Goal: Task Accomplishment & Management: Manage account settings

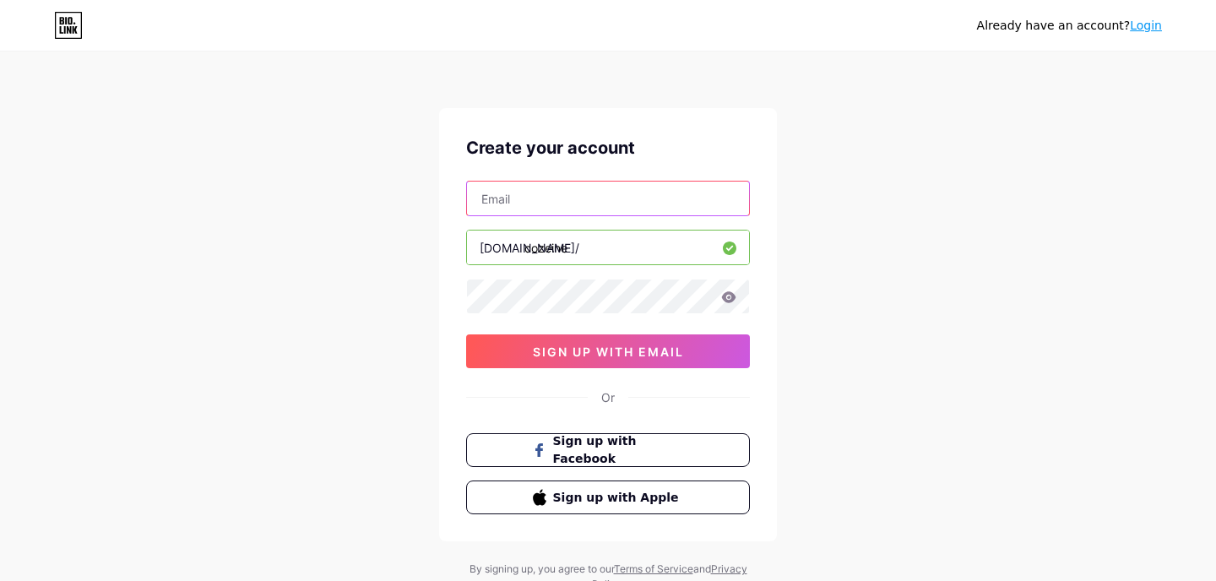
click at [508, 198] on input "text" at bounding box center [608, 199] width 282 height 34
type input "cozeinemusic"
type input "1"
type input "cozeine"
click at [731, 298] on icon at bounding box center [728, 297] width 15 height 12
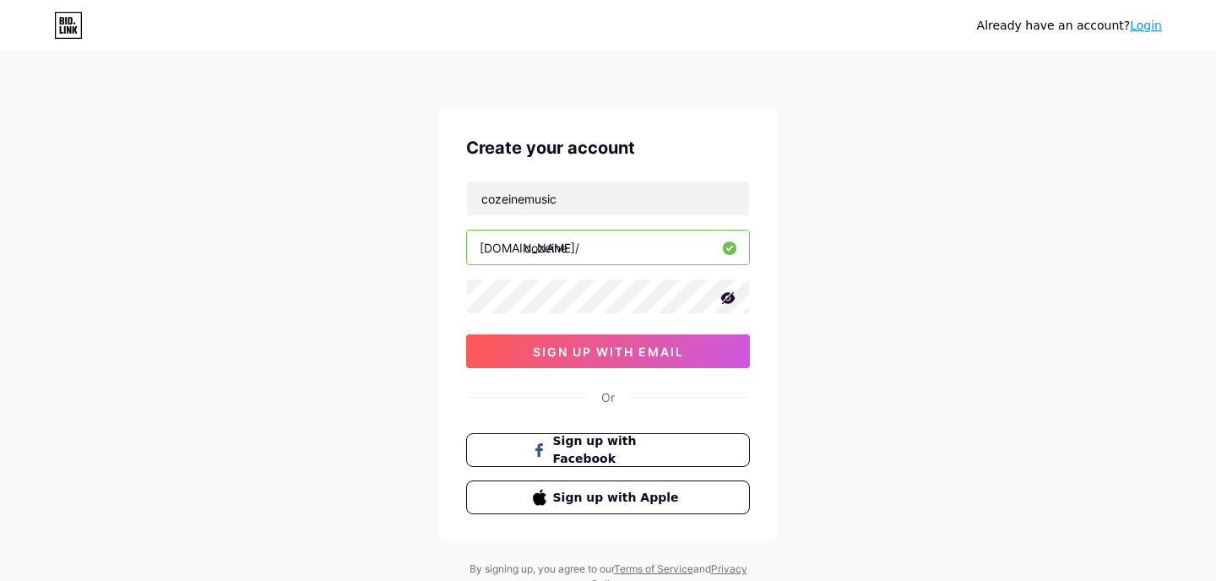
click at [731, 299] on icon at bounding box center [728, 298] width 14 height 12
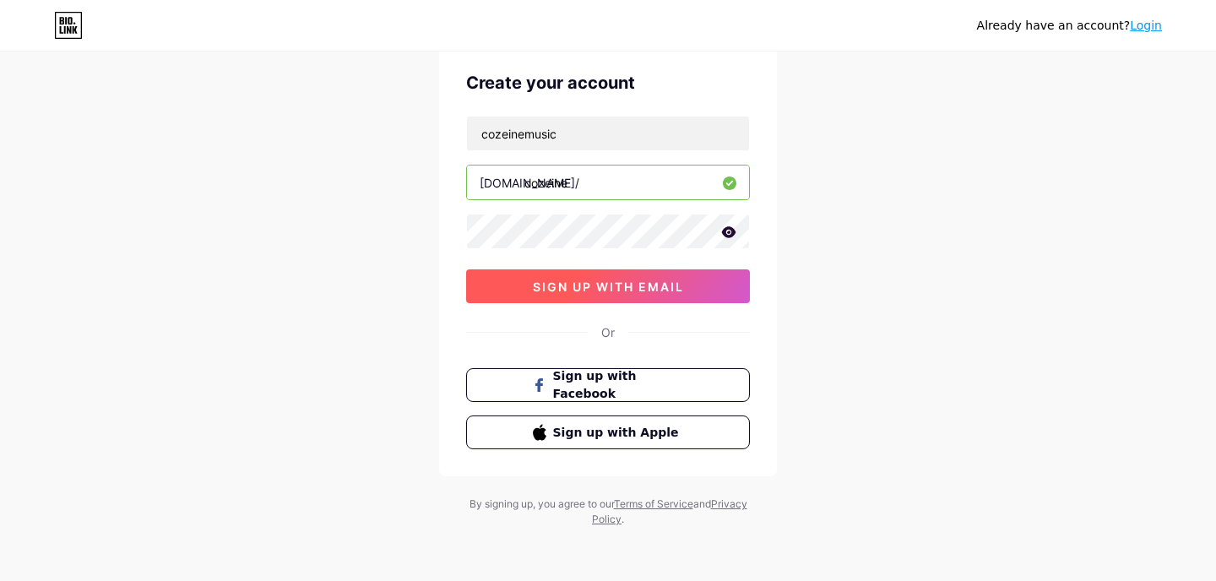
scroll to position [65, 0]
click at [562, 290] on span "sign up with email" at bounding box center [608, 287] width 151 height 14
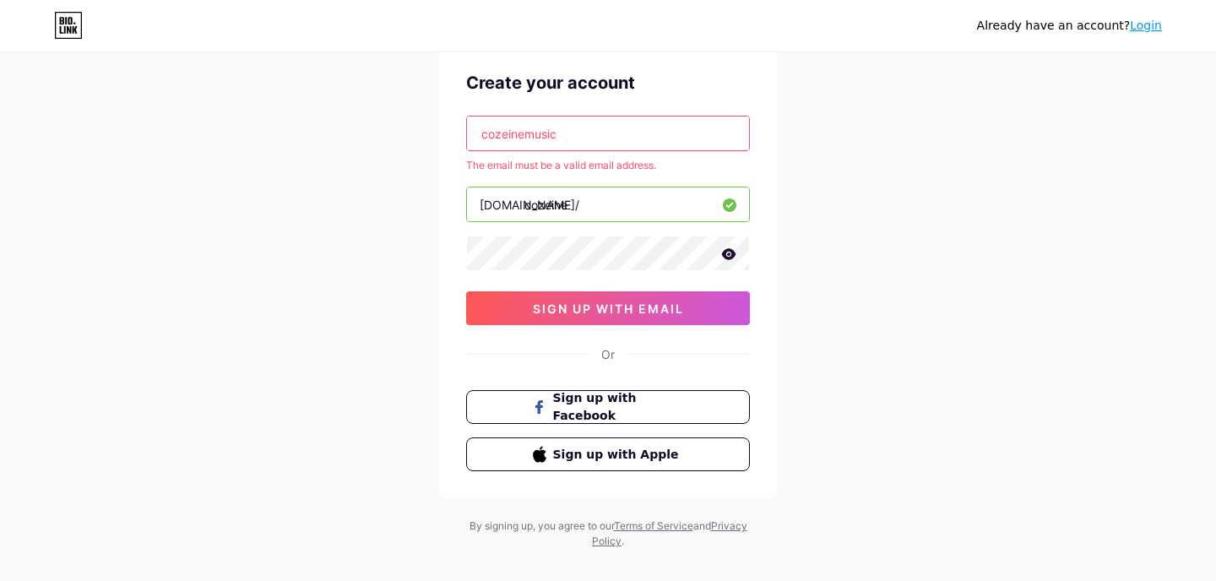
click at [569, 134] on input "cozeinemusic" at bounding box center [608, 134] width 282 height 34
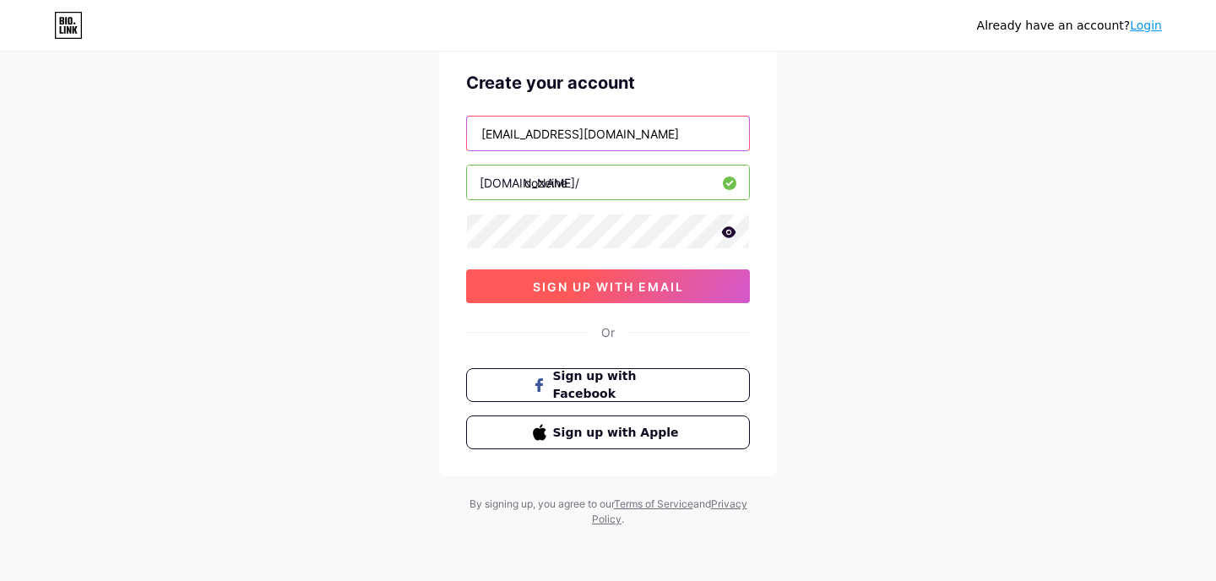
type input "[EMAIL_ADDRESS][DOMAIN_NAME]"
click at [563, 295] on button "sign up with email" at bounding box center [608, 286] width 284 height 34
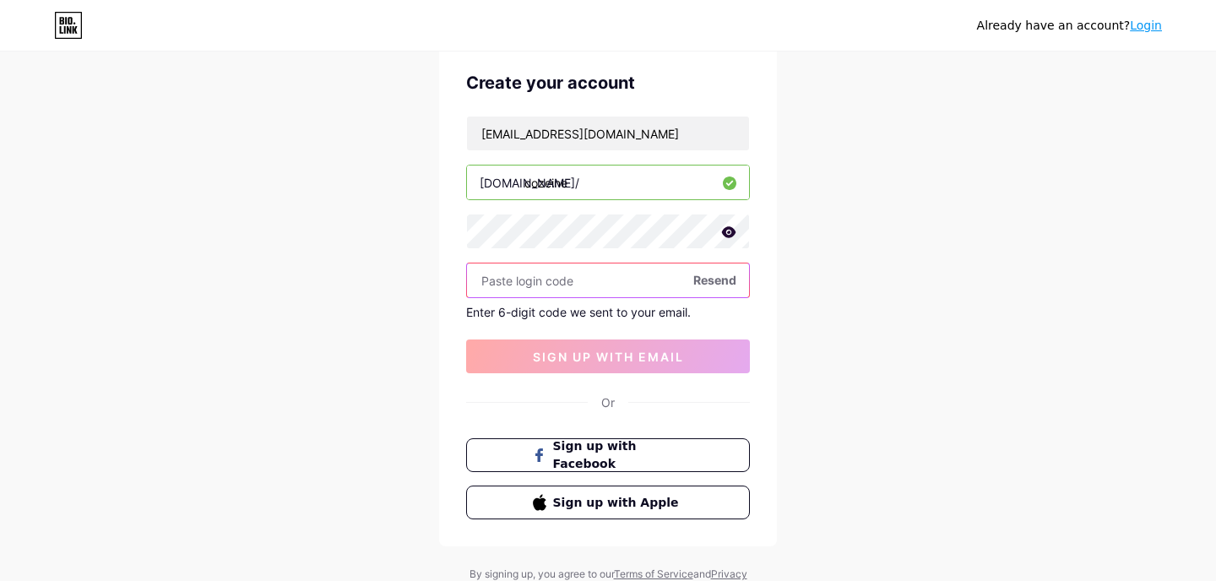
paste input "539518"
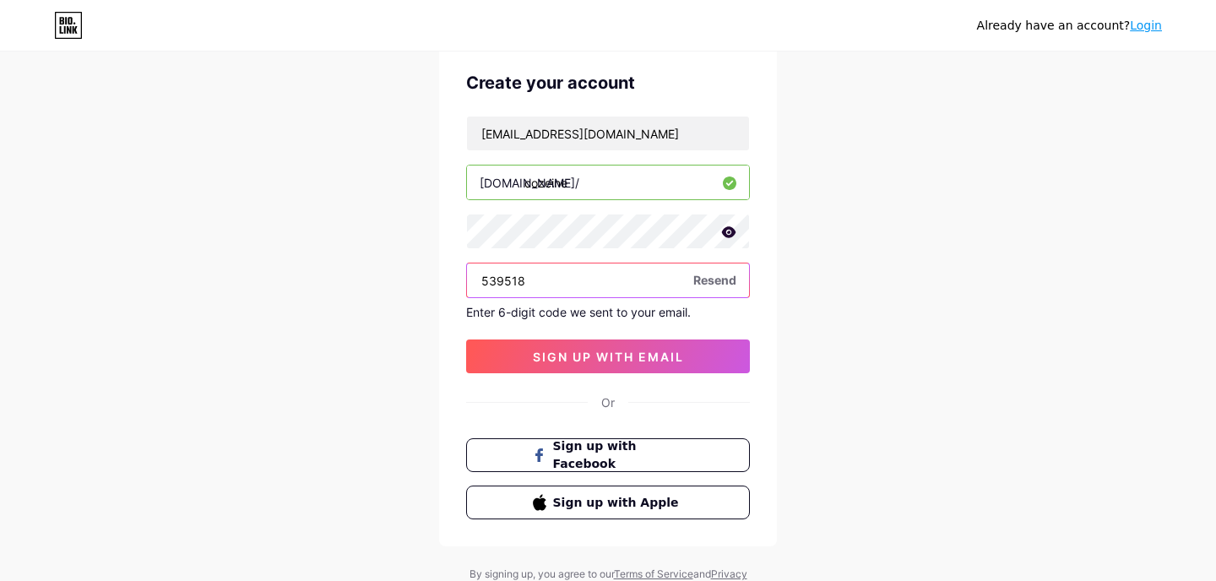
type input "539518"
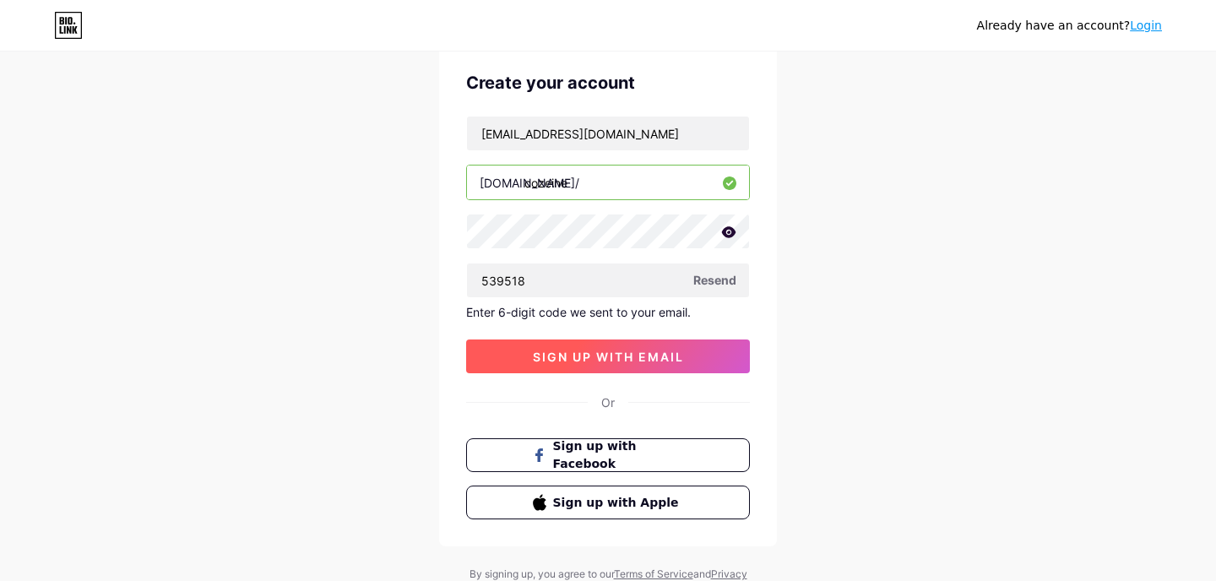
click at [626, 356] on span "sign up with email" at bounding box center [608, 357] width 151 height 14
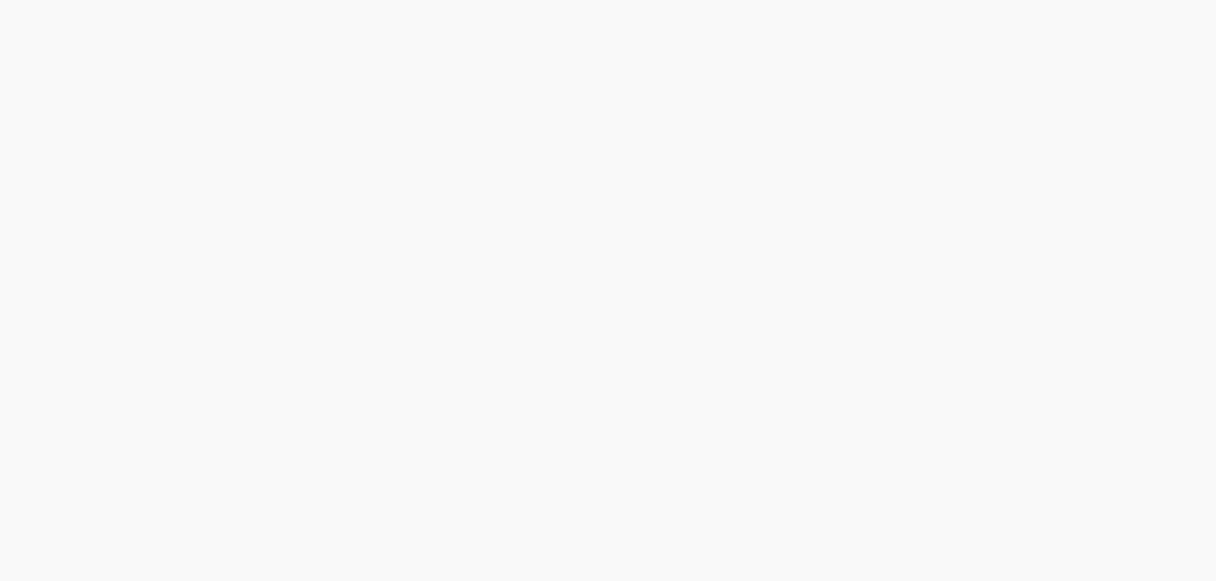
scroll to position [0, 0]
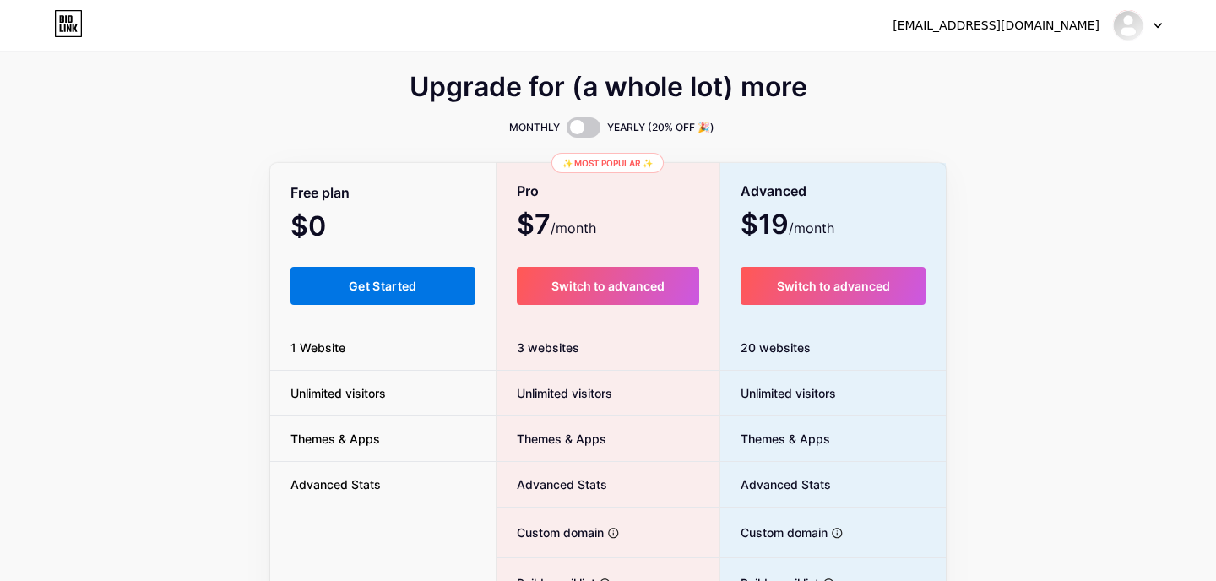
scroll to position [3, 0]
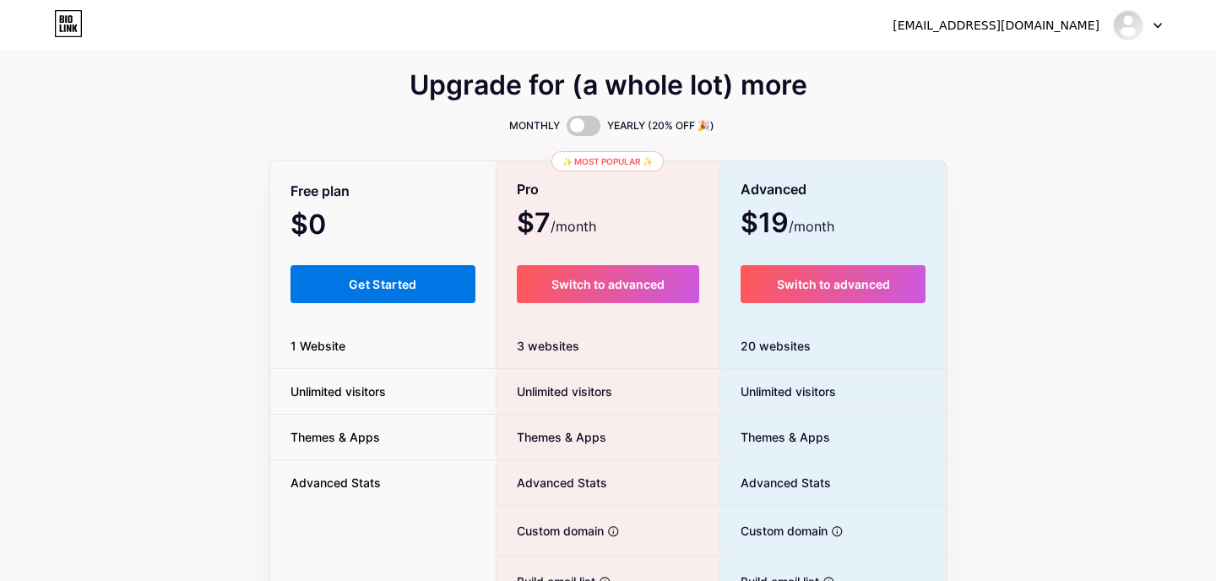
click at [390, 283] on span "Get Started" at bounding box center [383, 284] width 68 height 14
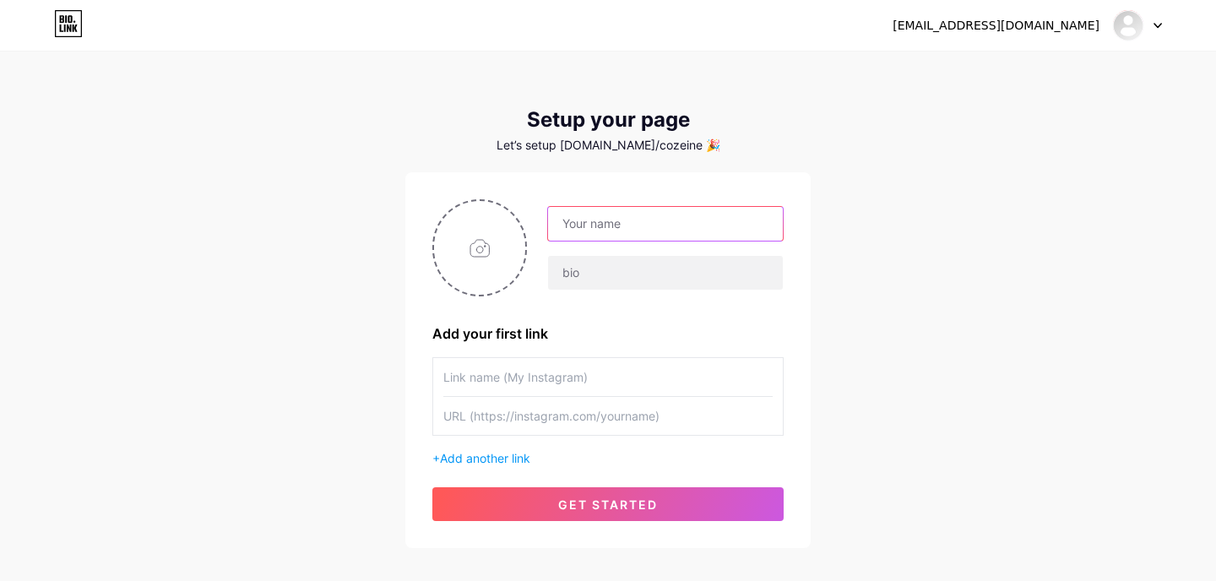
click at [624, 222] on input "text" at bounding box center [665, 224] width 235 height 34
type input "cozeine"
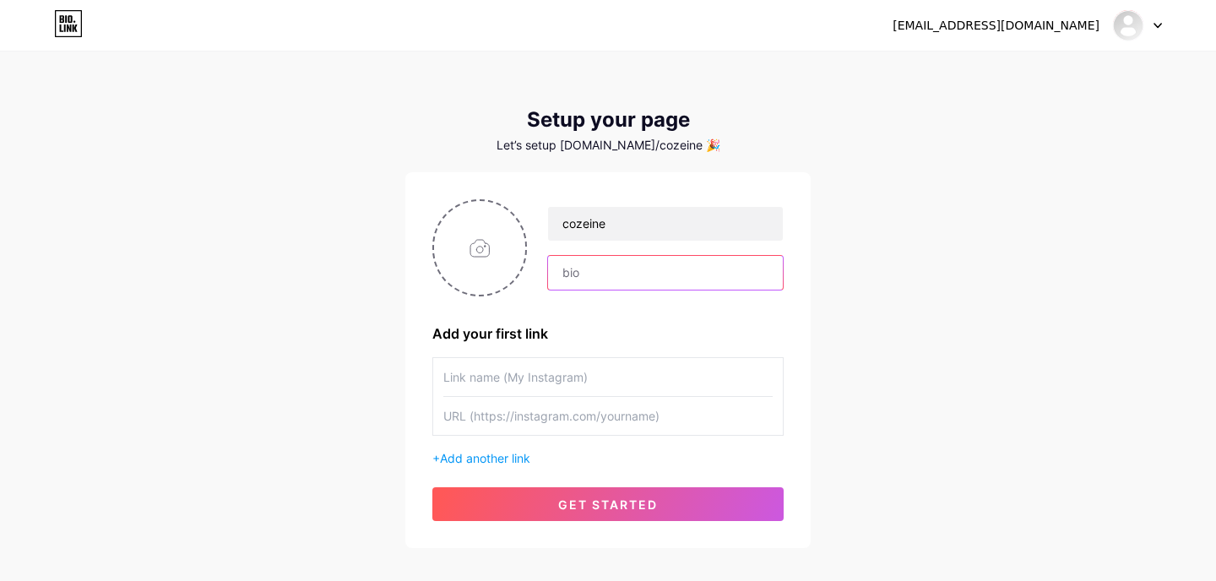
click at [579, 269] on input "text" at bounding box center [665, 273] width 235 height 34
type input "h"
type input "l"
type input "Links to my music, hope you guys enjoy! Socials will be on soon!"
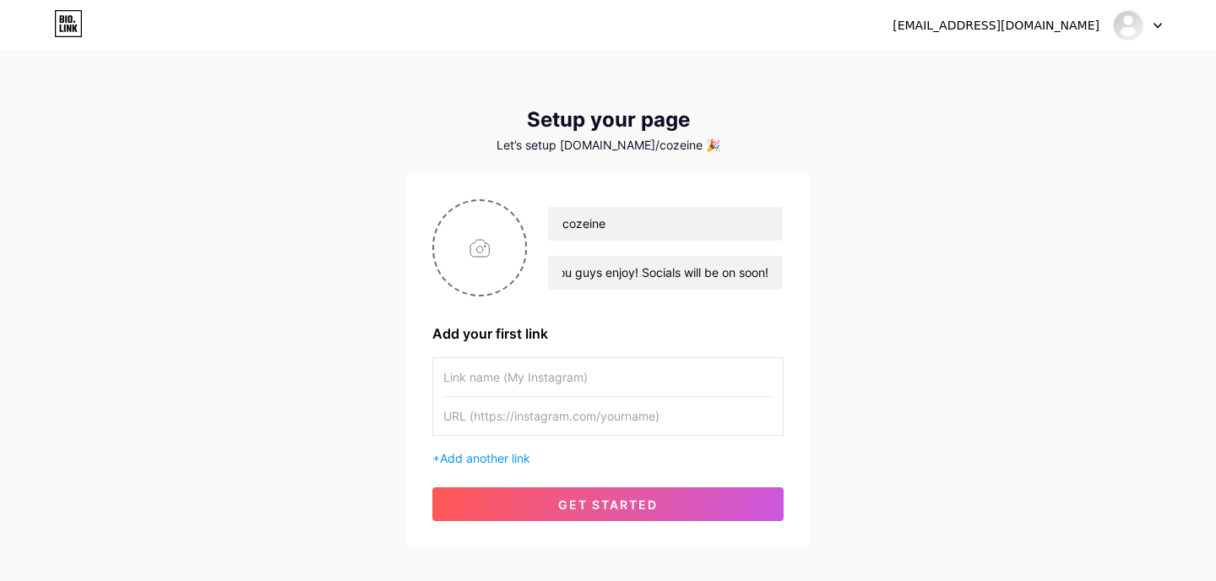
scroll to position [0, 0]
click at [522, 378] on input "text" at bounding box center [607, 377] width 329 height 38
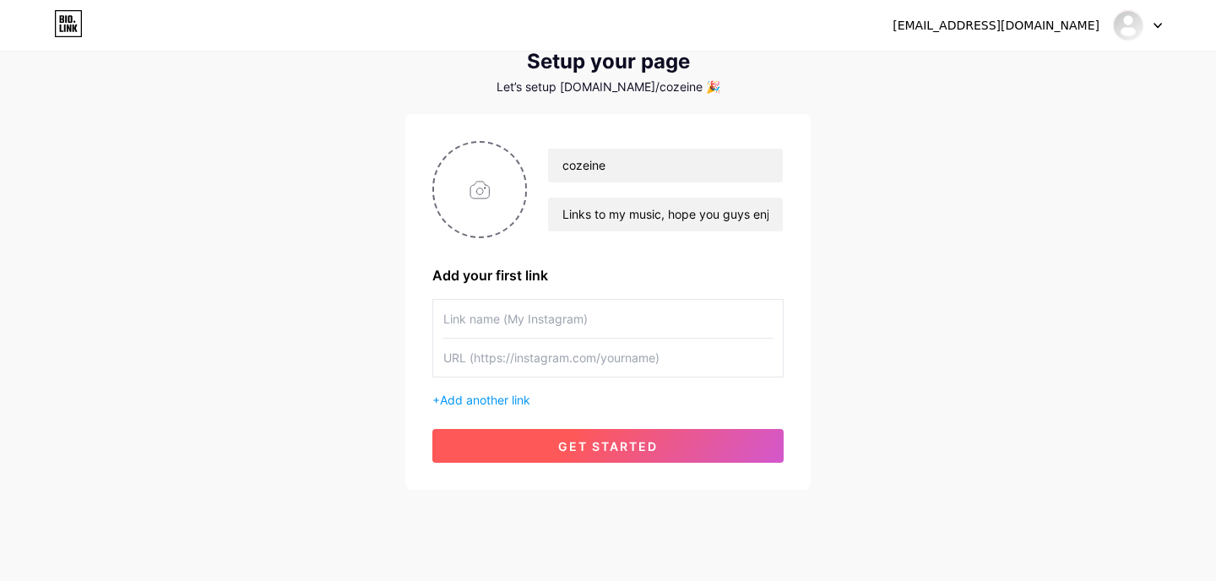
scroll to position [73, 0]
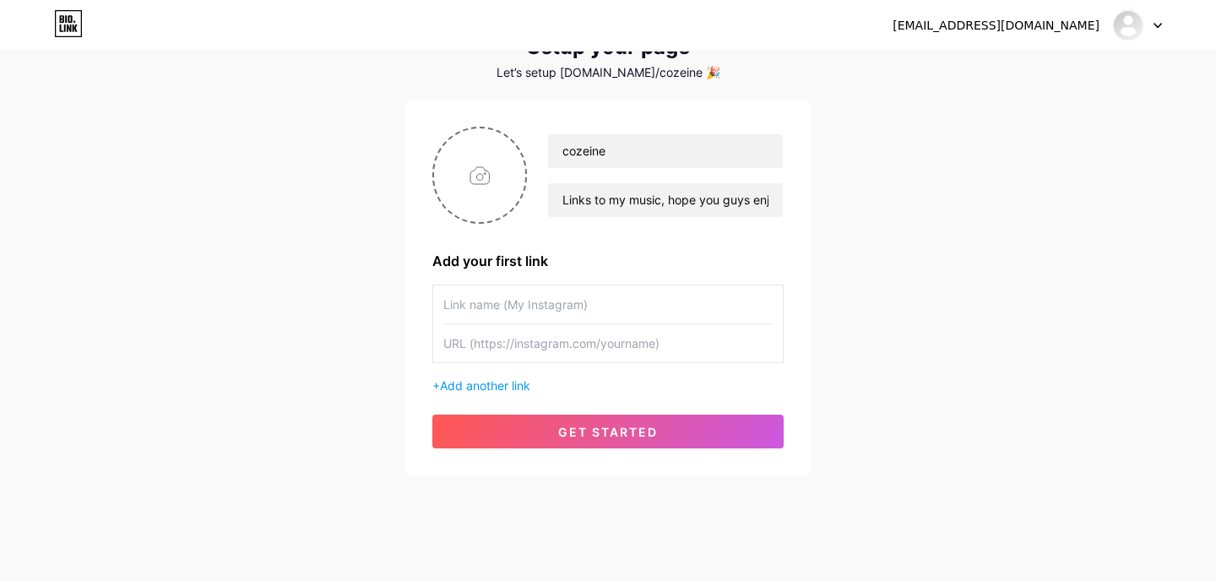
click at [543, 355] on input "text" at bounding box center [607, 343] width 329 height 38
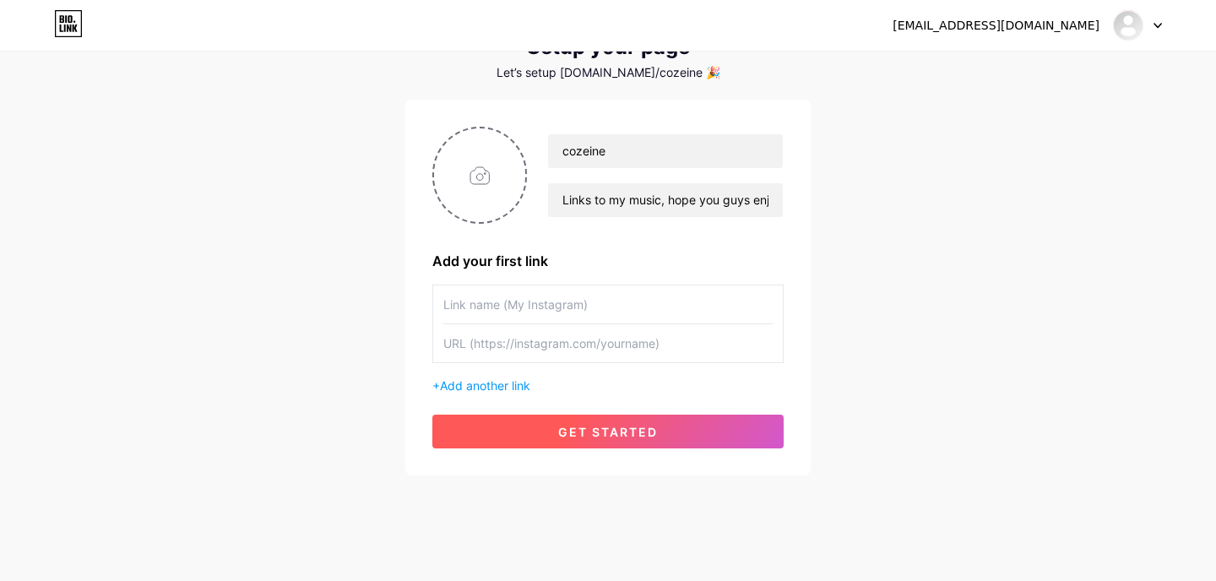
click at [557, 431] on button "get started" at bounding box center [607, 432] width 351 height 34
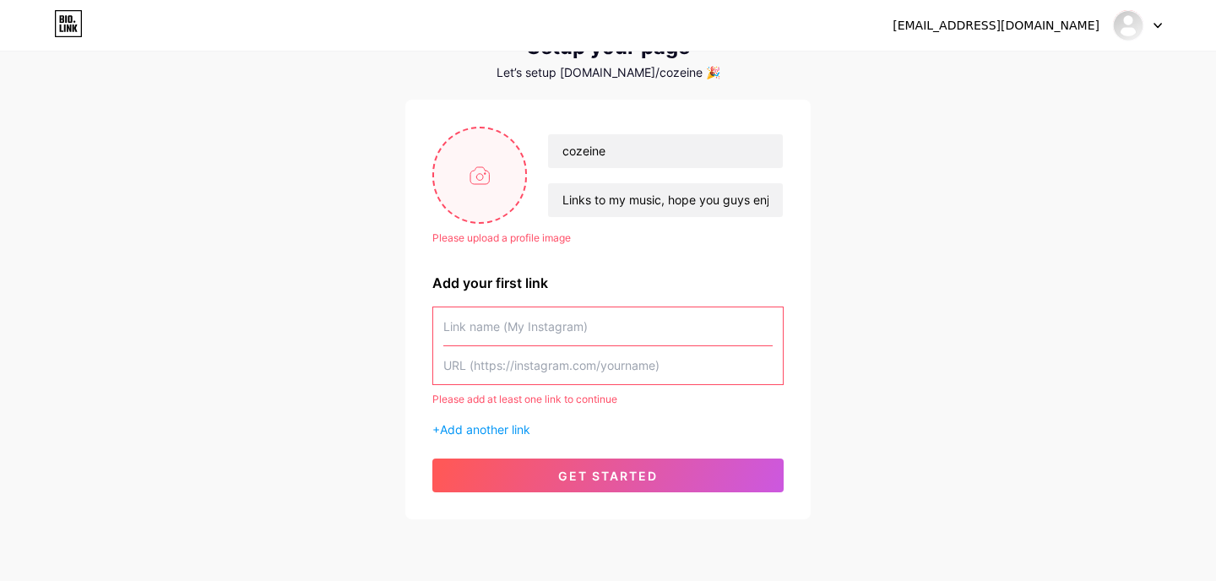
click at [493, 174] on input "file" at bounding box center [479, 175] width 91 height 94
click at [454, 428] on span "Add another link" at bounding box center [485, 429] width 90 height 14
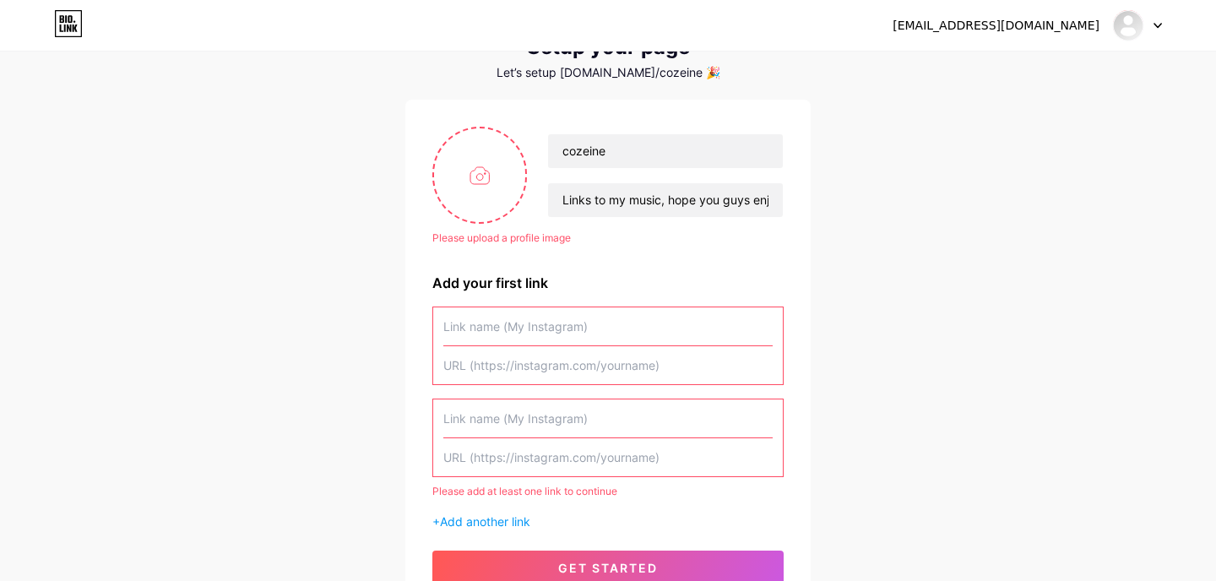
click at [495, 455] on input "text" at bounding box center [607, 457] width 329 height 38
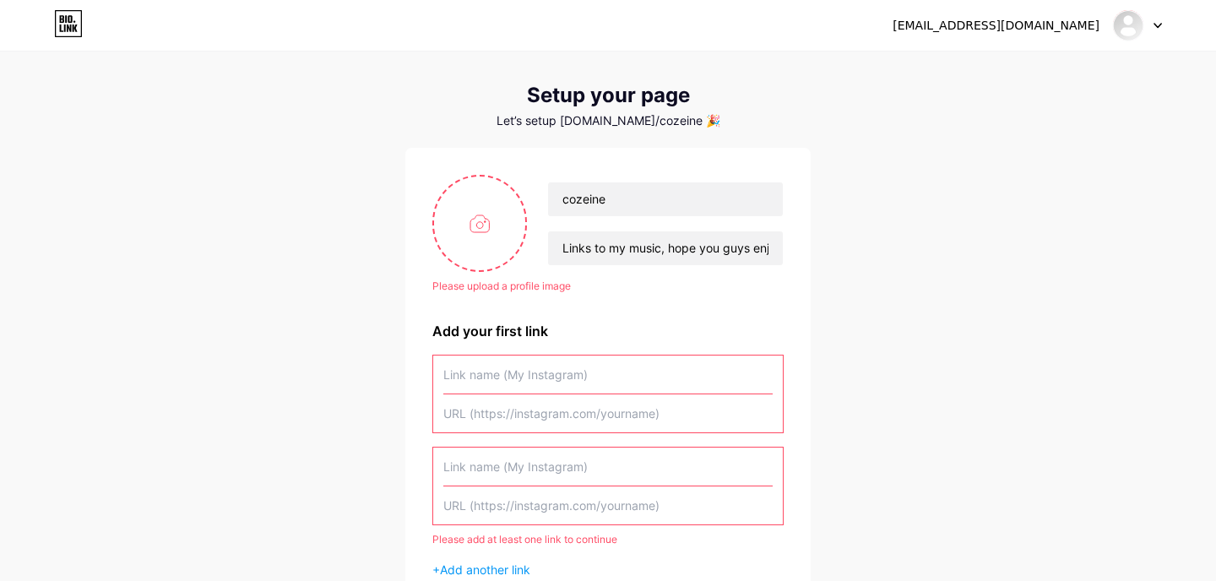
scroll to position [26, 0]
click at [481, 217] on input "file" at bounding box center [479, 222] width 91 height 94
type input "C:\fakepath\Black.png"
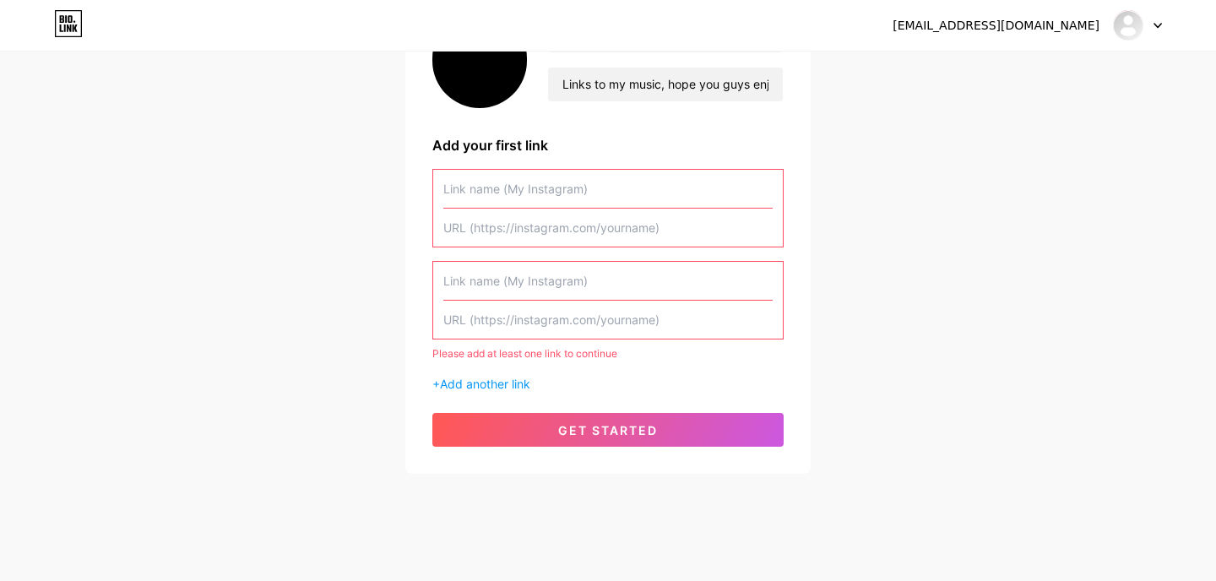
scroll to position [198, 0]
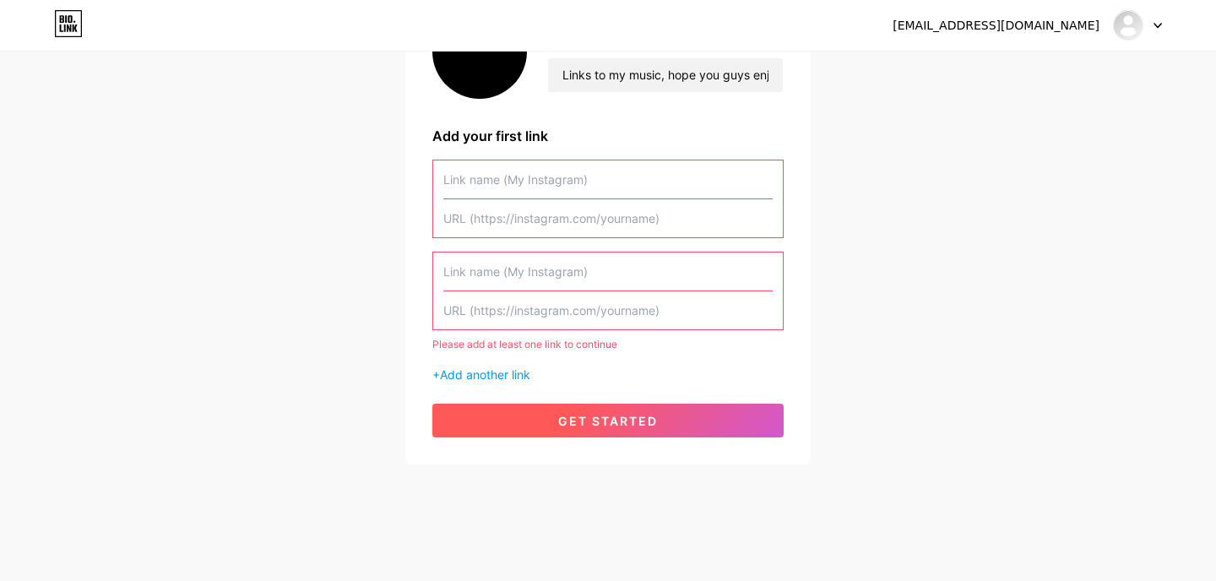
click at [591, 427] on span "get started" at bounding box center [608, 421] width 100 height 14
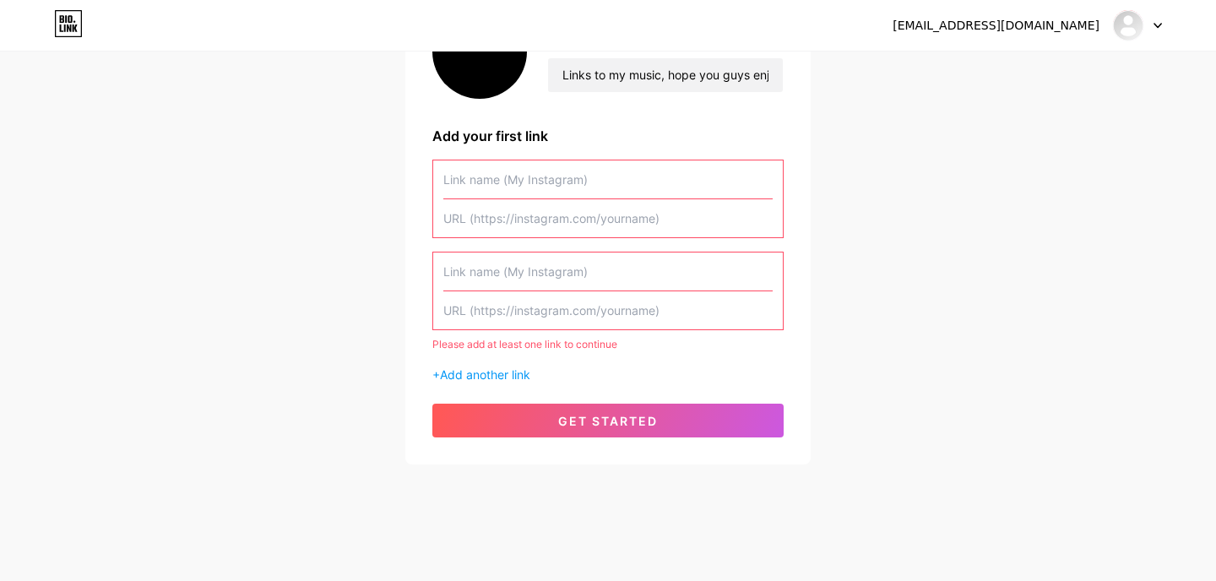
scroll to position [131, 0]
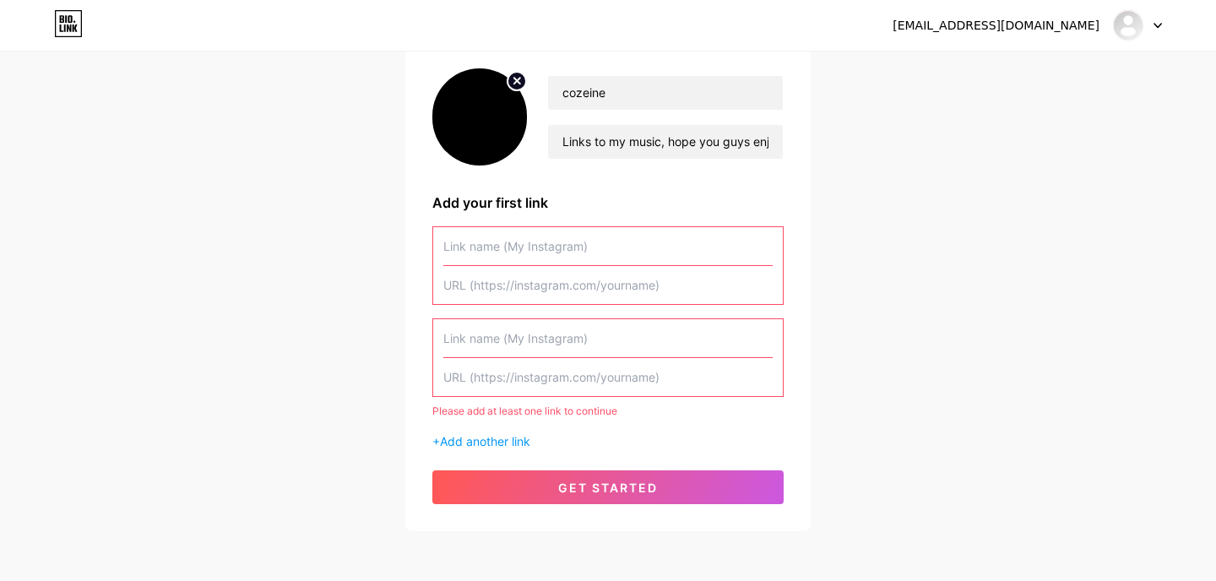
click at [572, 249] on input "text" at bounding box center [607, 246] width 329 height 38
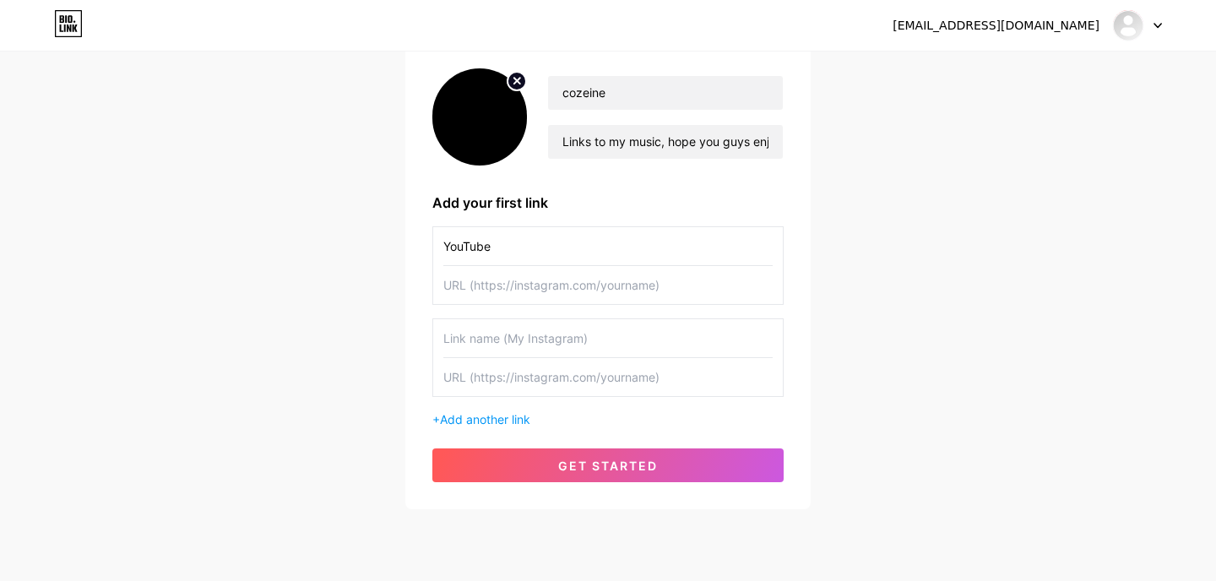
type input "YouTube"
click at [576, 296] on input "text" at bounding box center [607, 285] width 329 height 38
paste input "[URL][DOMAIN_NAME]"
type input "[URL][DOMAIN_NAME]"
click at [509, 341] on input "text" at bounding box center [607, 338] width 329 height 38
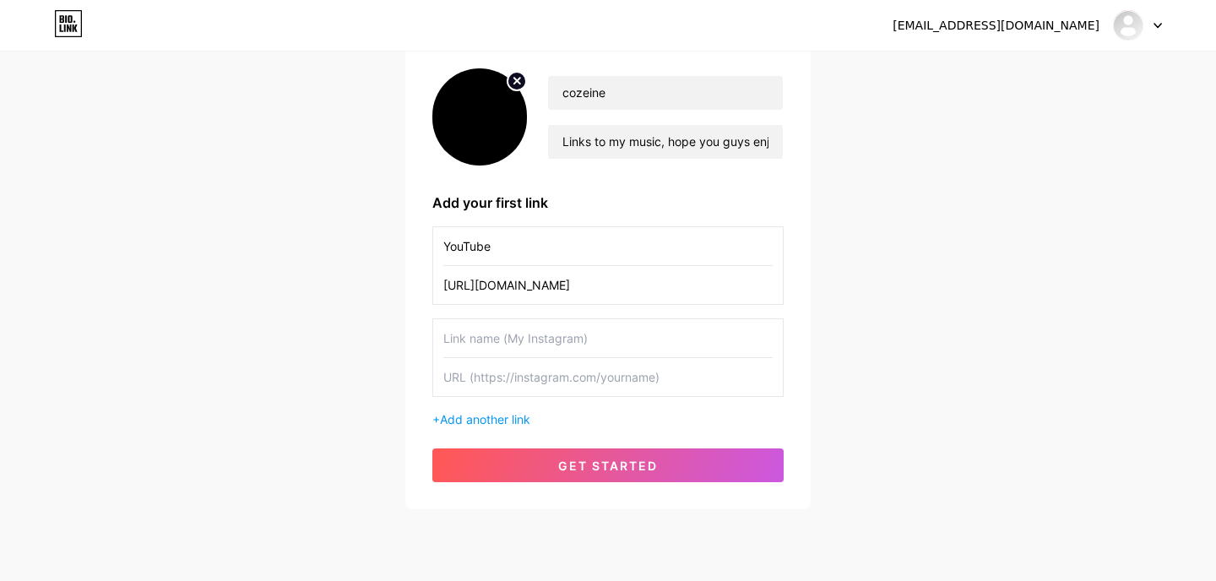
click at [515, 389] on input "text" at bounding box center [607, 377] width 329 height 38
paste input "[URL][DOMAIN_NAME]"
type input "[URL][DOMAIN_NAME]"
click at [525, 338] on input "text" at bounding box center [607, 338] width 329 height 38
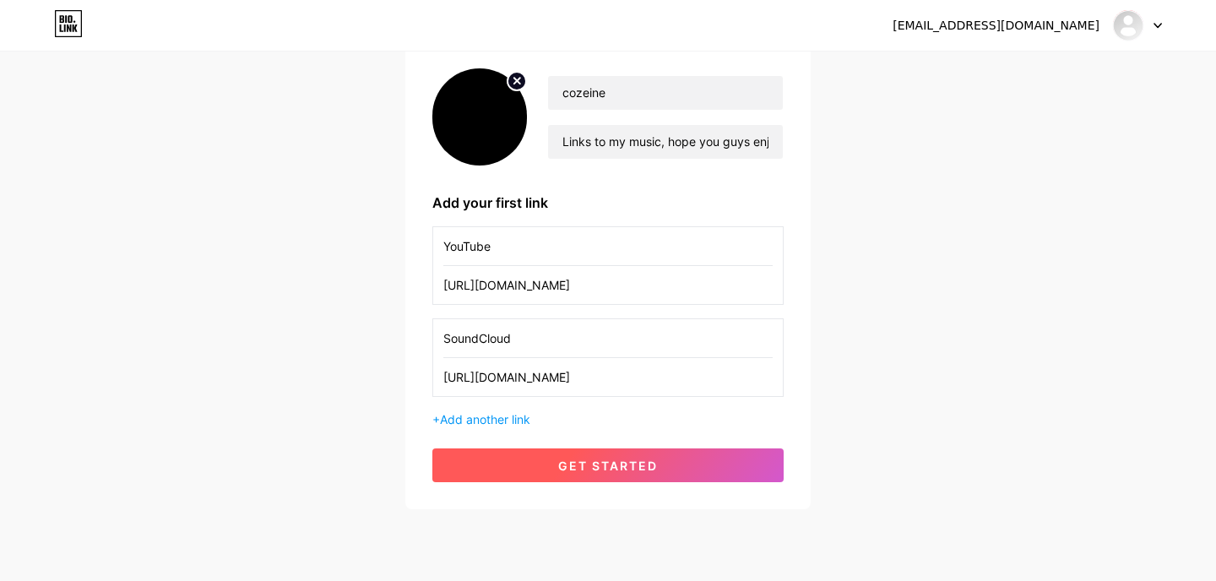
type input "SoundCloud"
click at [541, 469] on button "get started" at bounding box center [607, 465] width 351 height 34
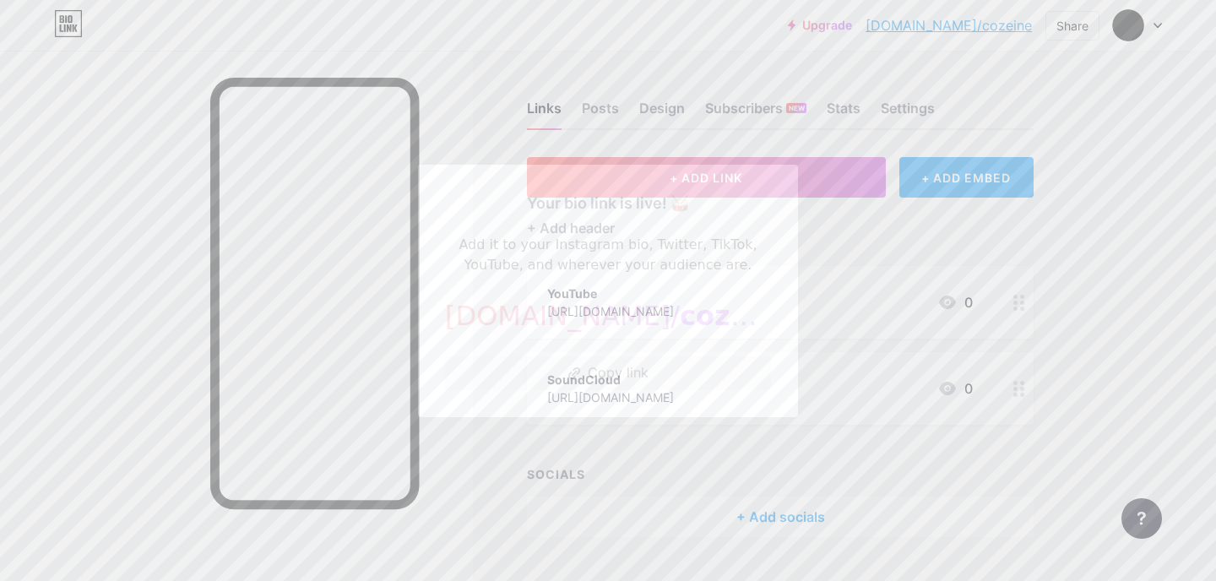
click at [518, 492] on div at bounding box center [608, 290] width 1216 height 581
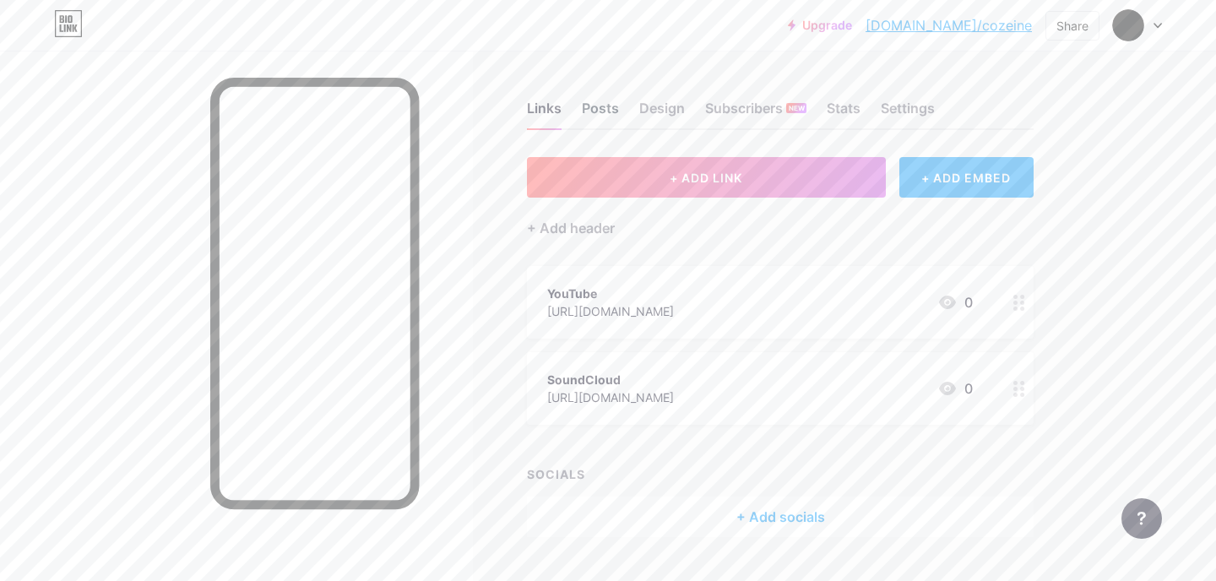
click at [613, 102] on div "Posts" at bounding box center [600, 113] width 37 height 30
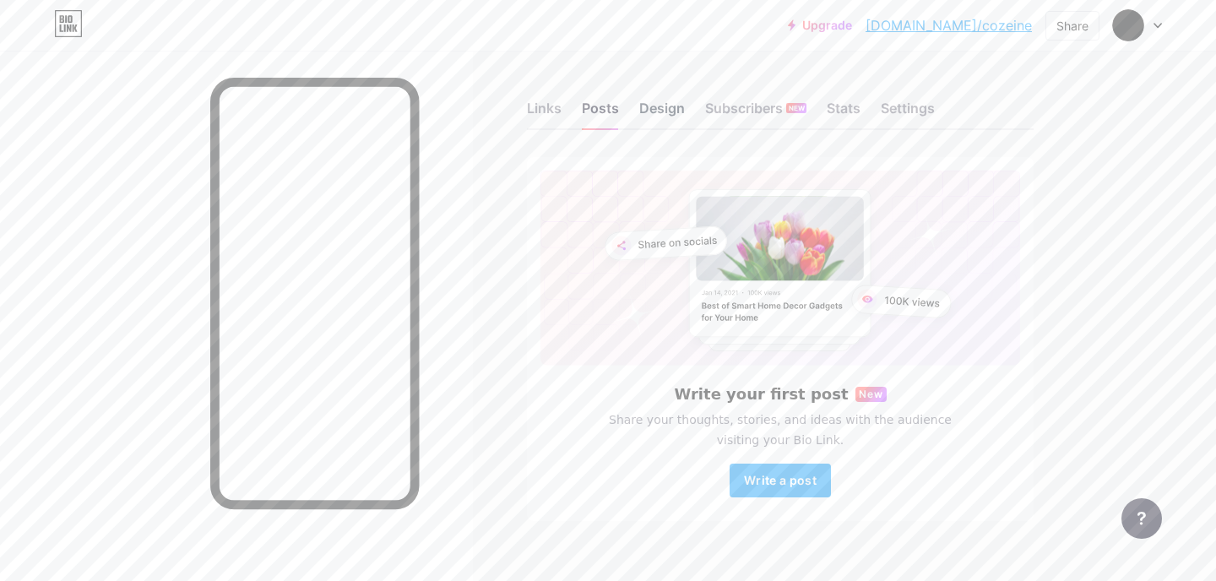
click at [661, 102] on div "Design" at bounding box center [662, 113] width 46 height 30
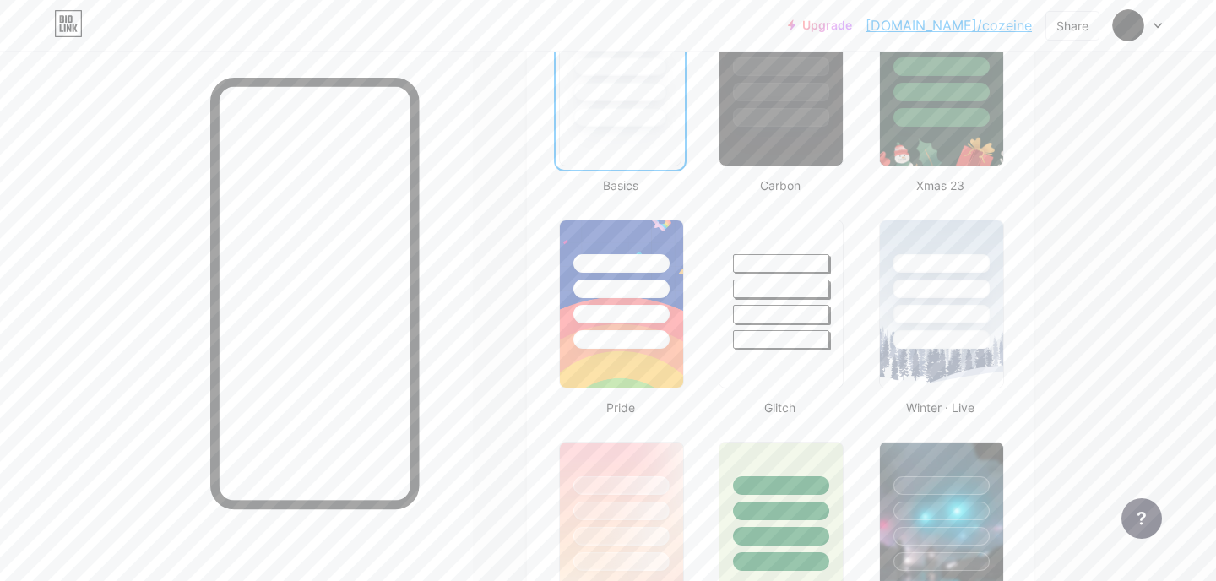
scroll to position [508, 0]
click at [780, 135] on div at bounding box center [781, 81] width 128 height 174
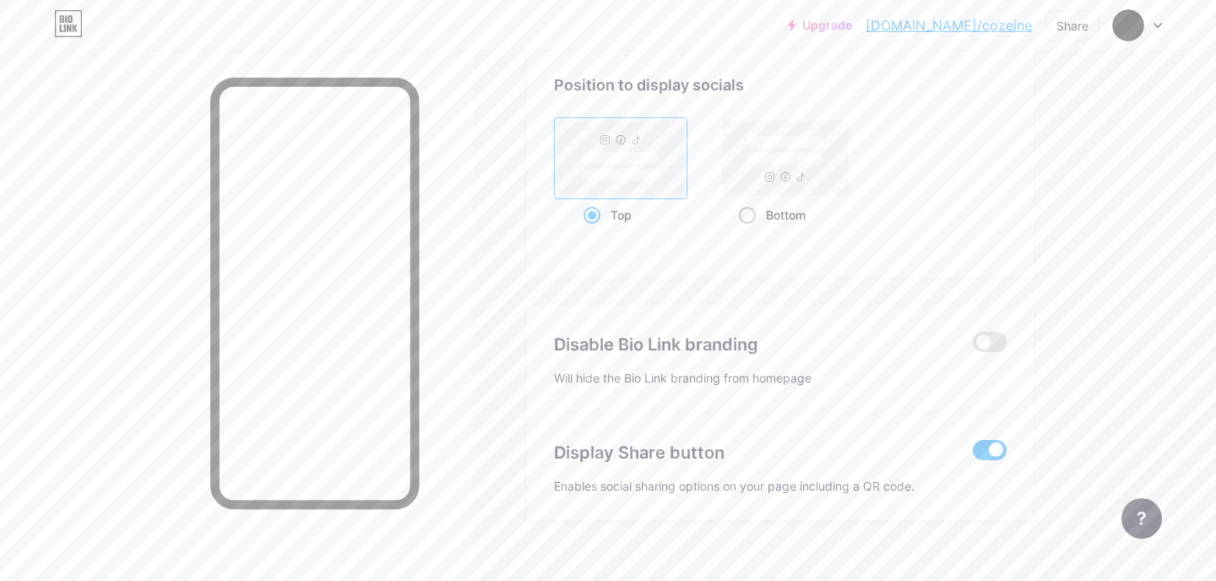
scroll to position [2288, 0]
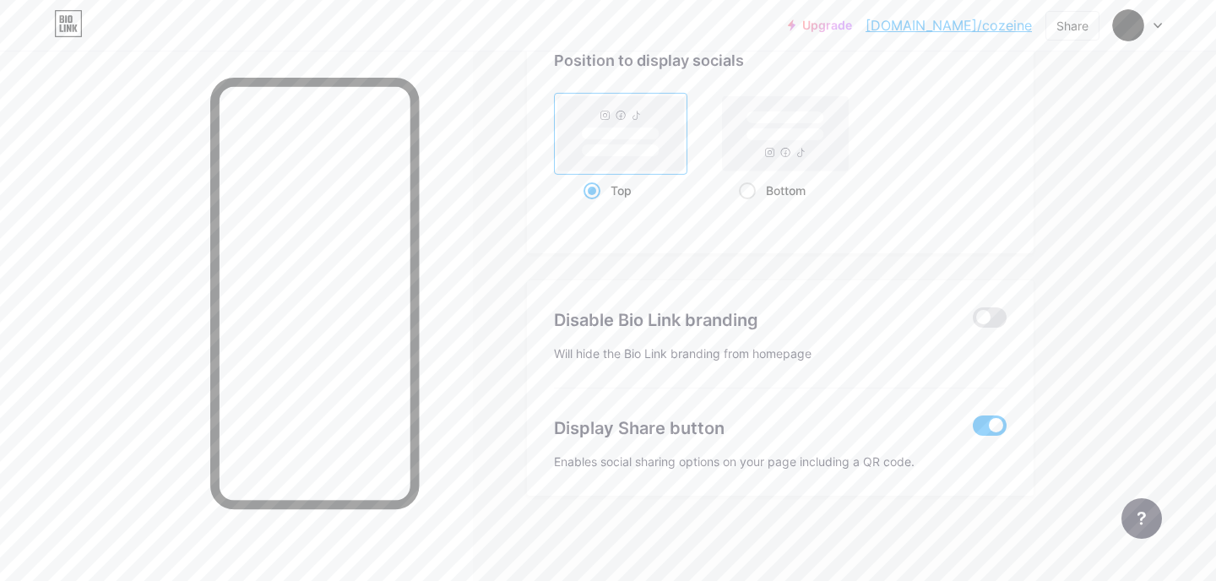
click at [995, 422] on span at bounding box center [990, 426] width 34 height 20
click at [973, 430] on input "checkbox" at bounding box center [973, 430] width 0 height 0
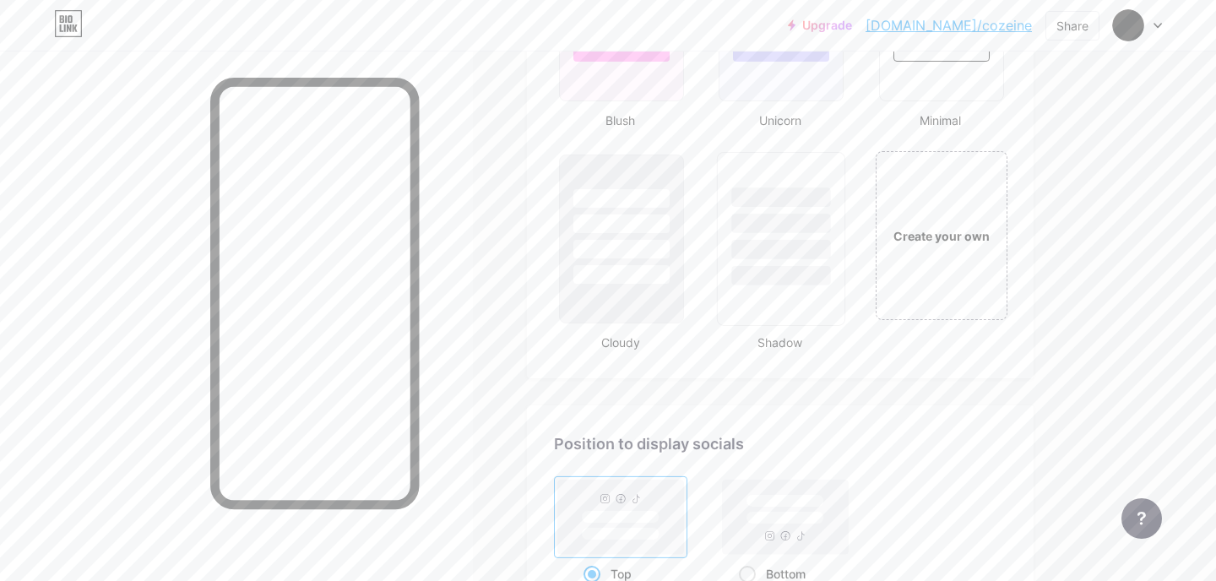
scroll to position [1921, 0]
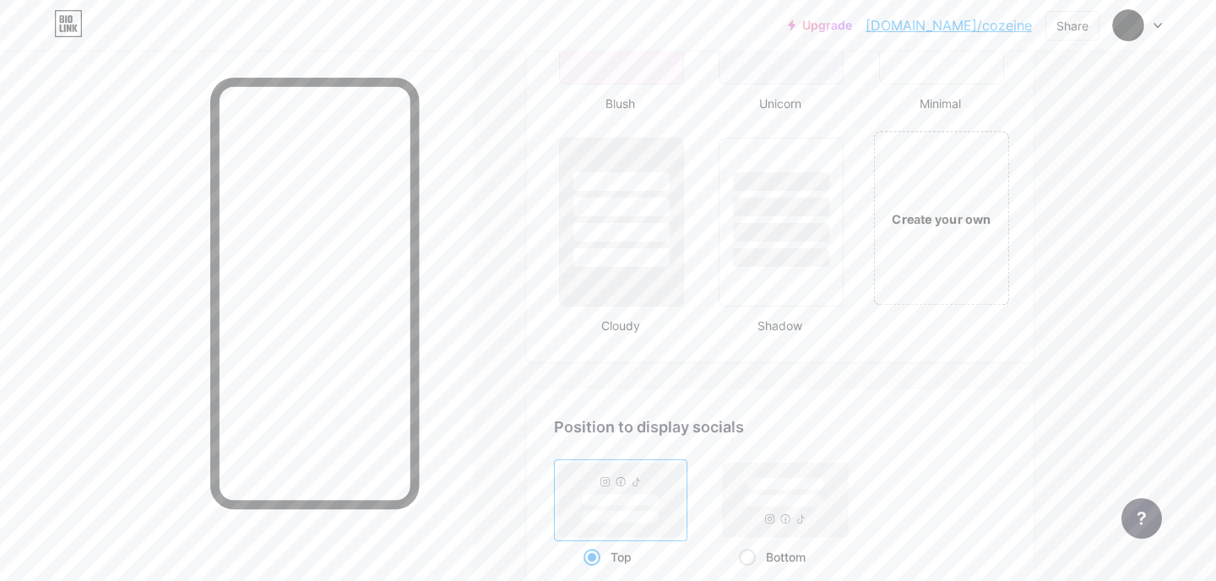
click at [957, 192] on div "Create your own" at bounding box center [941, 218] width 136 height 174
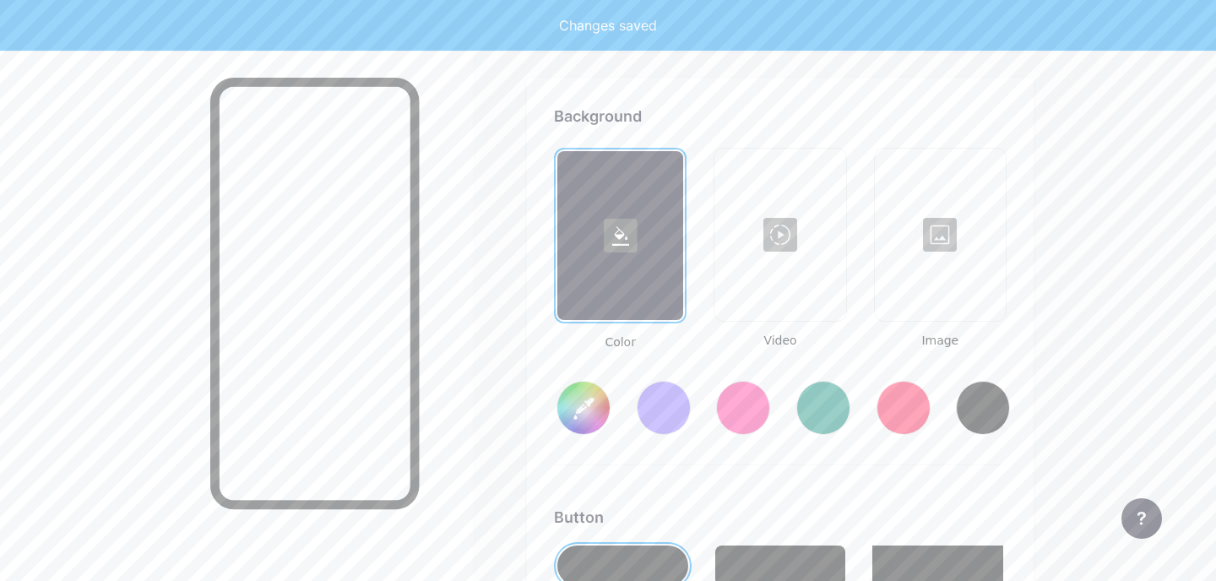
scroll to position [2242, 0]
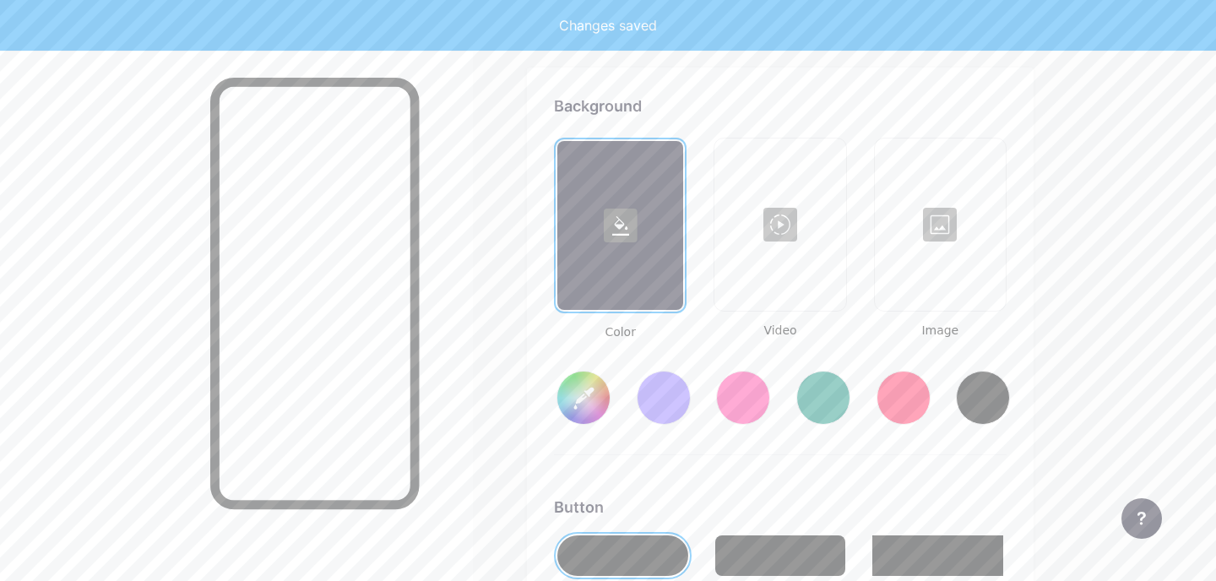
type input "#ffffff"
type input "#000000"
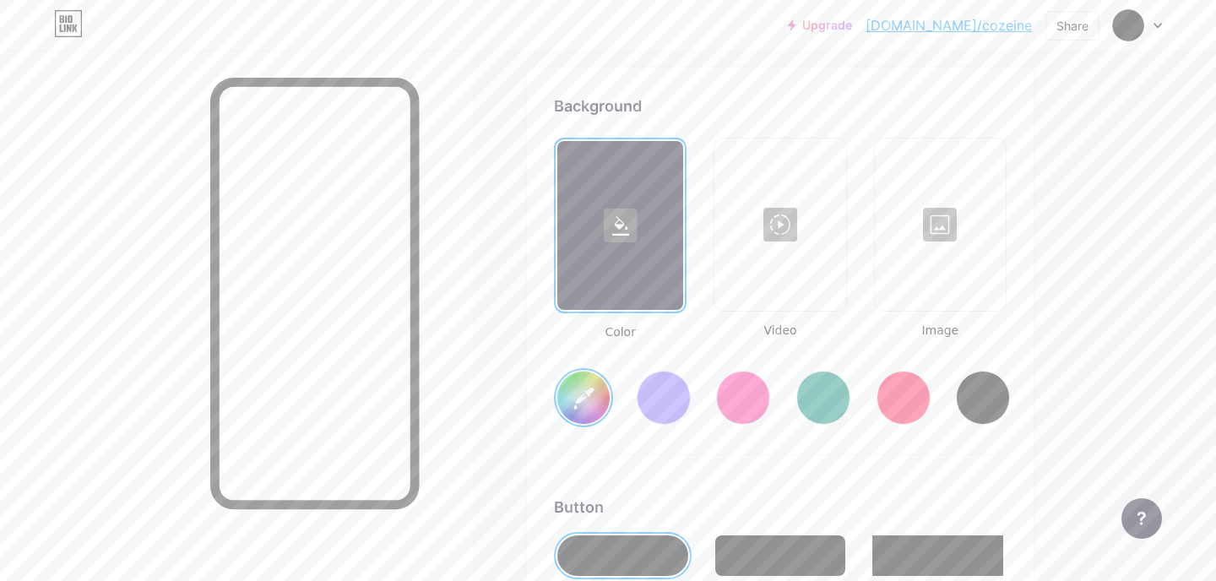
click at [635, 292] on div at bounding box center [620, 225] width 126 height 169
click at [629, 223] on rect at bounding box center [621, 226] width 34 height 34
click at [581, 405] on input "#ffffff" at bounding box center [583, 398] width 52 height 52
click at [991, 378] on div at bounding box center [983, 398] width 54 height 54
type input "#000000"
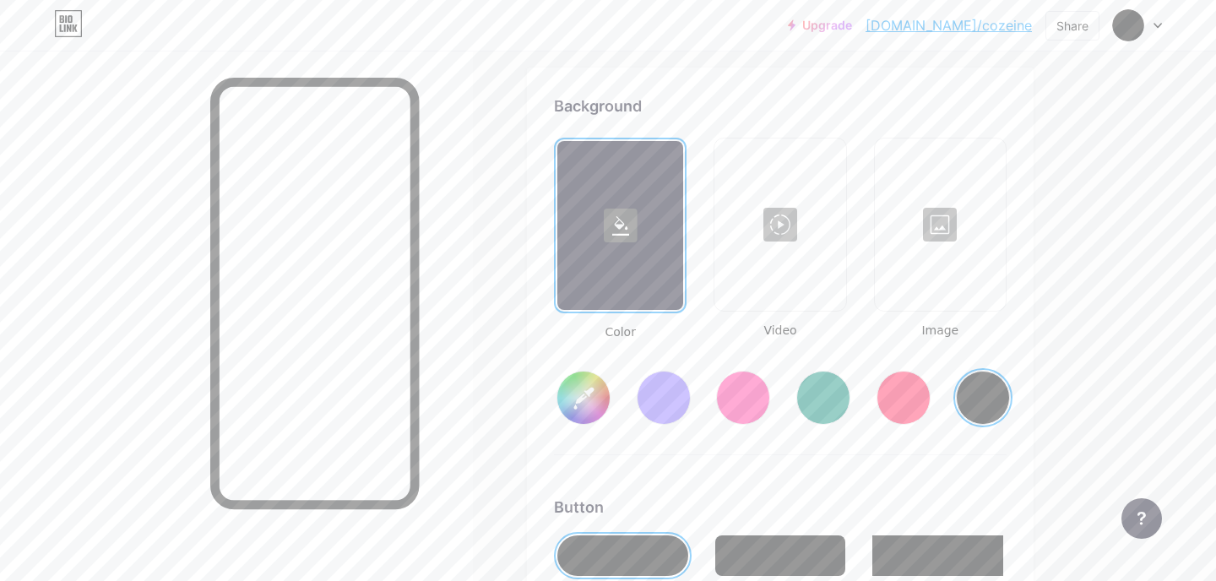
click at [974, 406] on div at bounding box center [983, 398] width 54 height 54
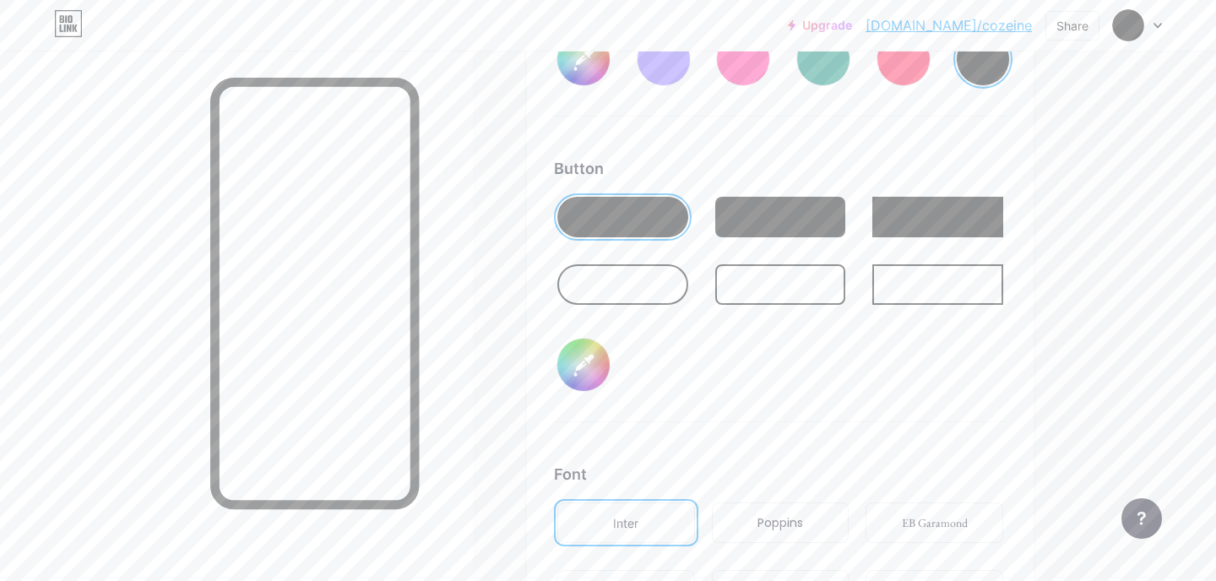
scroll to position [2453, 0]
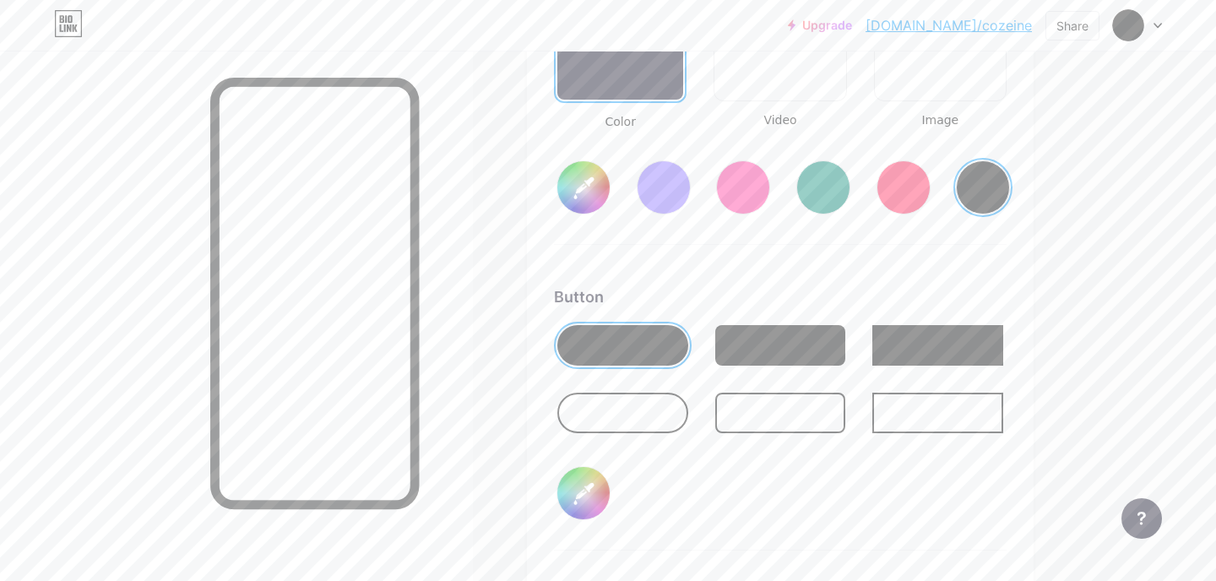
click at [639, 430] on div at bounding box center [622, 413] width 131 height 41
click at [594, 488] on input "#000000" at bounding box center [583, 493] width 52 height 52
type input "#ffffff"
click at [867, 266] on div "Background Color Video Image #000000 Button #ffffff Font Inter Poppins EB Garam…" at bounding box center [780, 384] width 453 height 1000
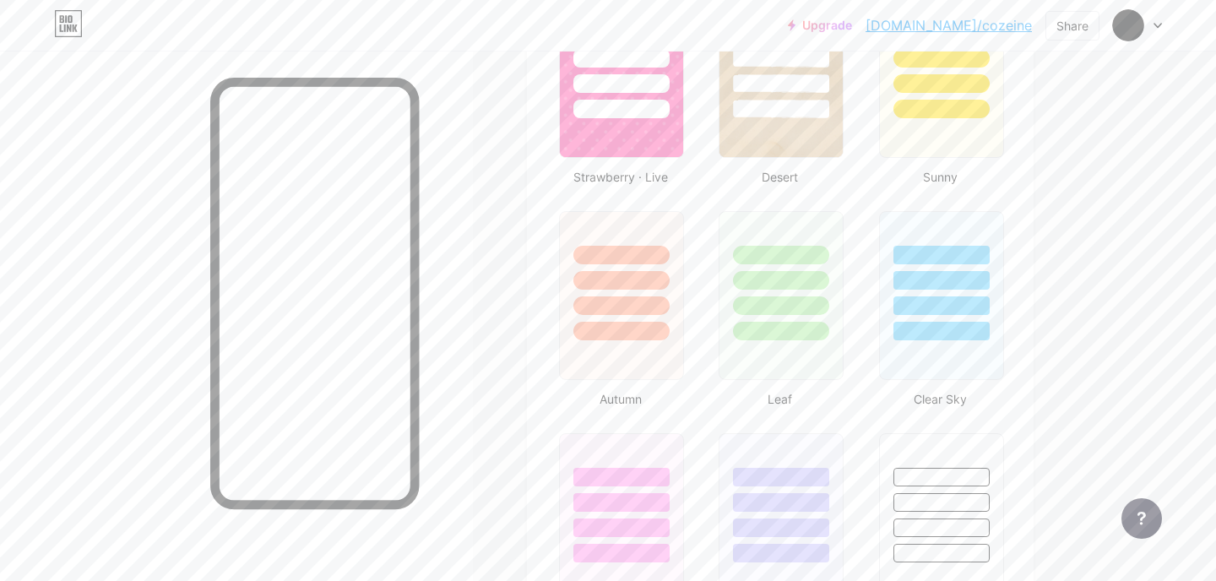
scroll to position [0, 0]
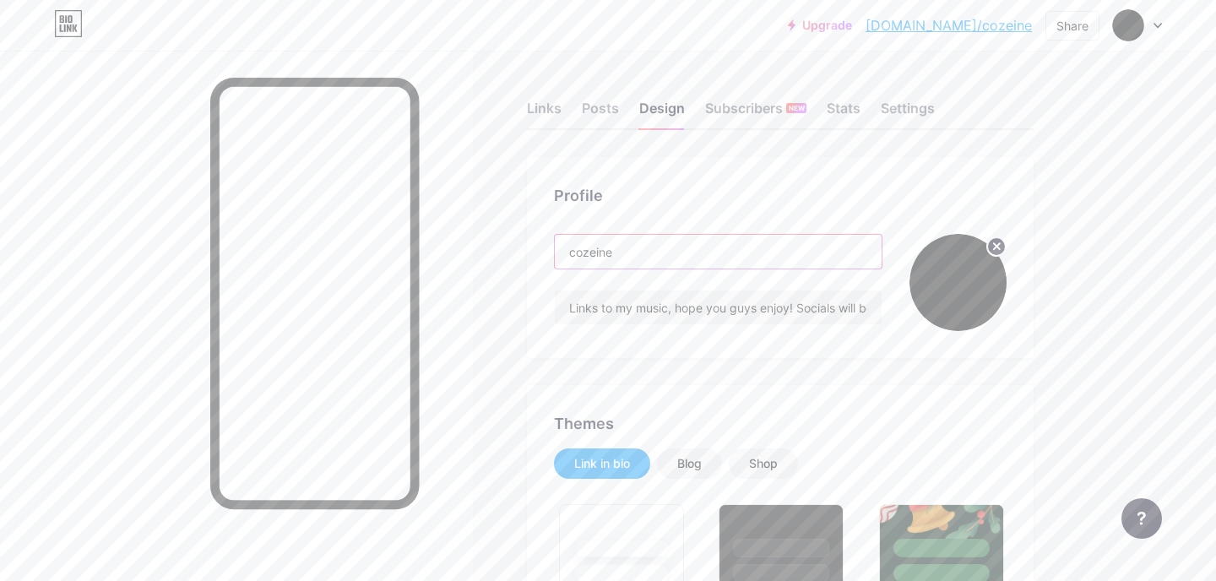
click at [576, 253] on input "cozeine" at bounding box center [718, 252] width 327 height 34
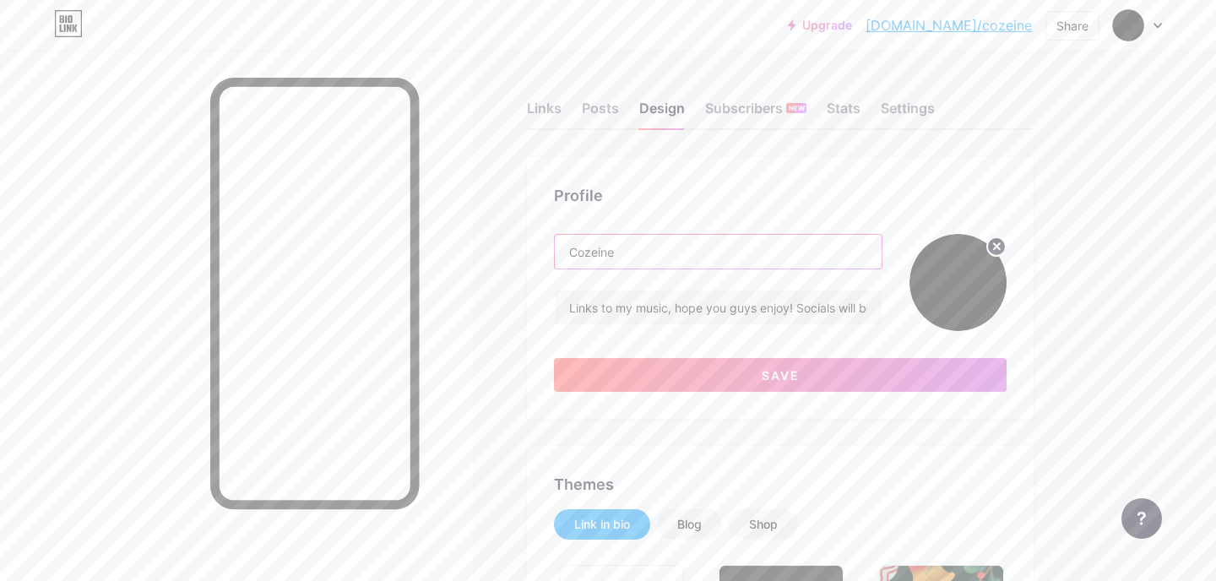
type input "Cozeine"
click at [544, 101] on div "Links" at bounding box center [544, 113] width 35 height 30
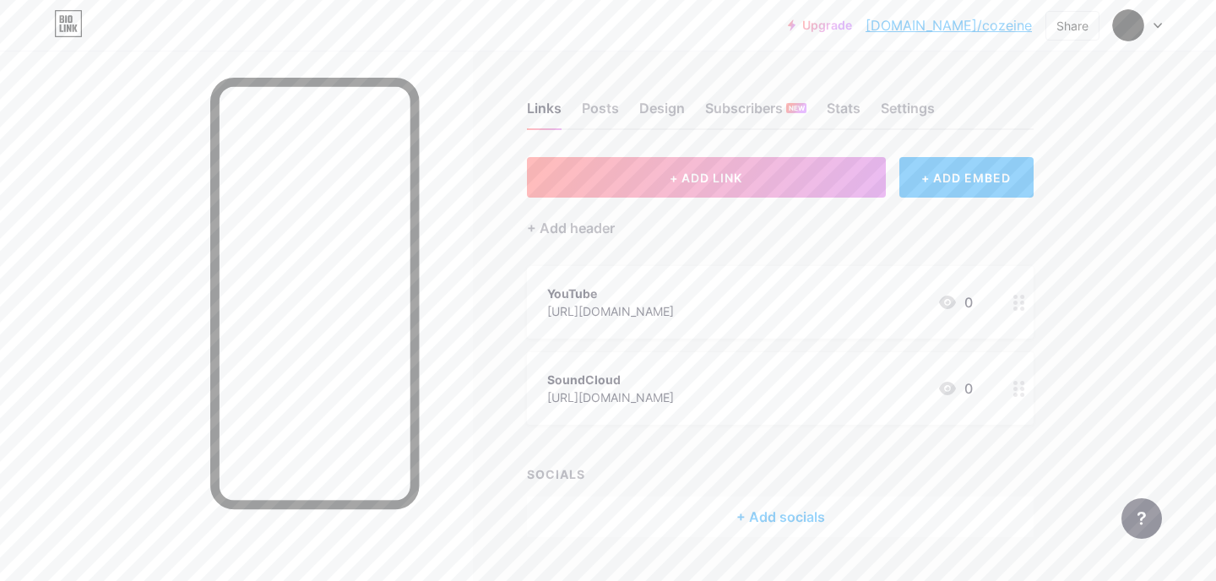
scroll to position [40, 0]
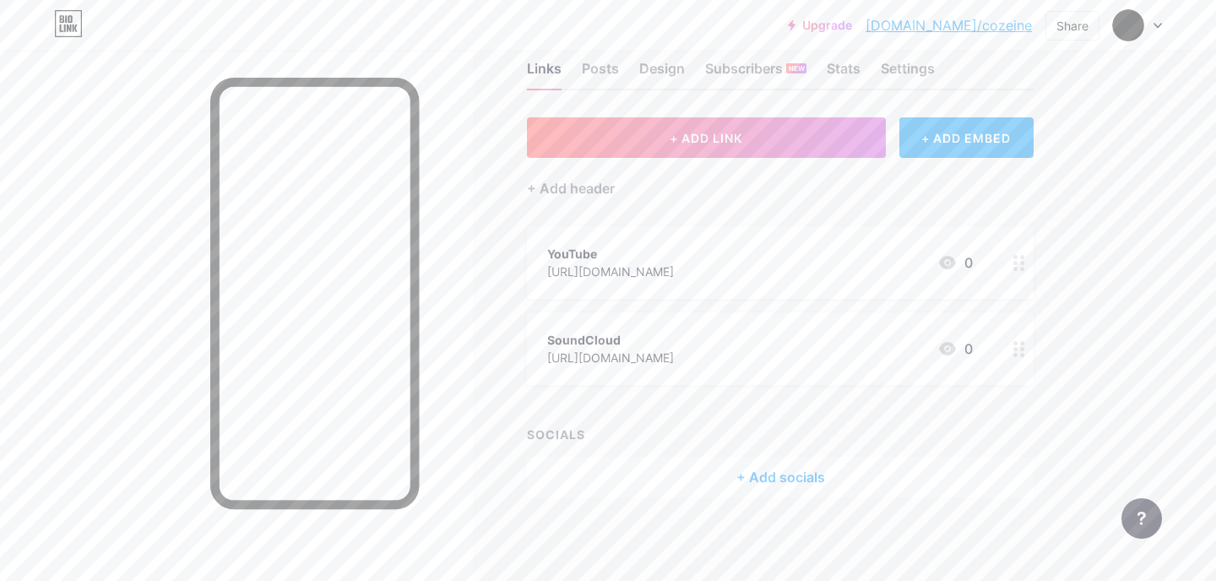
click at [700, 70] on div "Links Posts Design Subscribers NEW Stats Settings" at bounding box center [780, 60] width 507 height 59
click at [667, 73] on div "Design" at bounding box center [662, 73] width 46 height 30
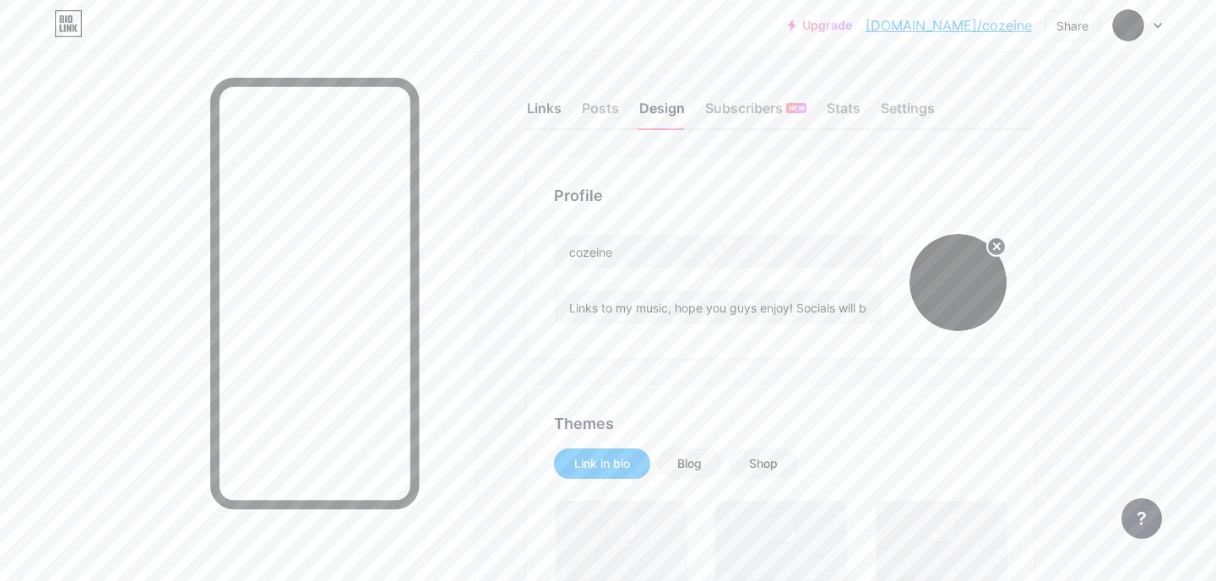
click at [541, 113] on div "Links" at bounding box center [544, 113] width 35 height 30
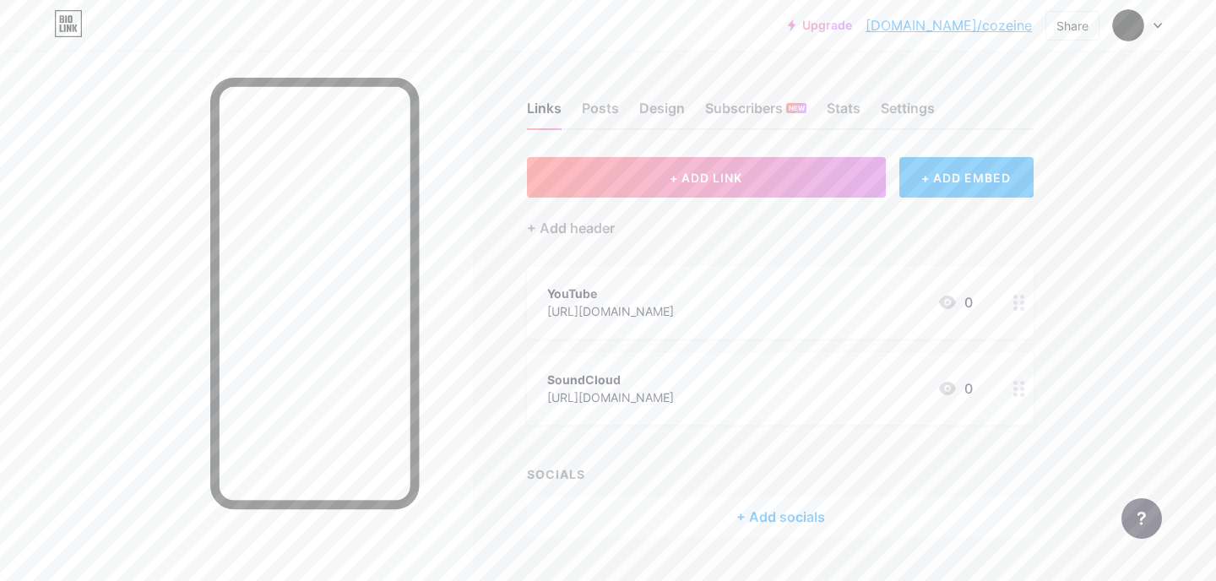
scroll to position [40, 0]
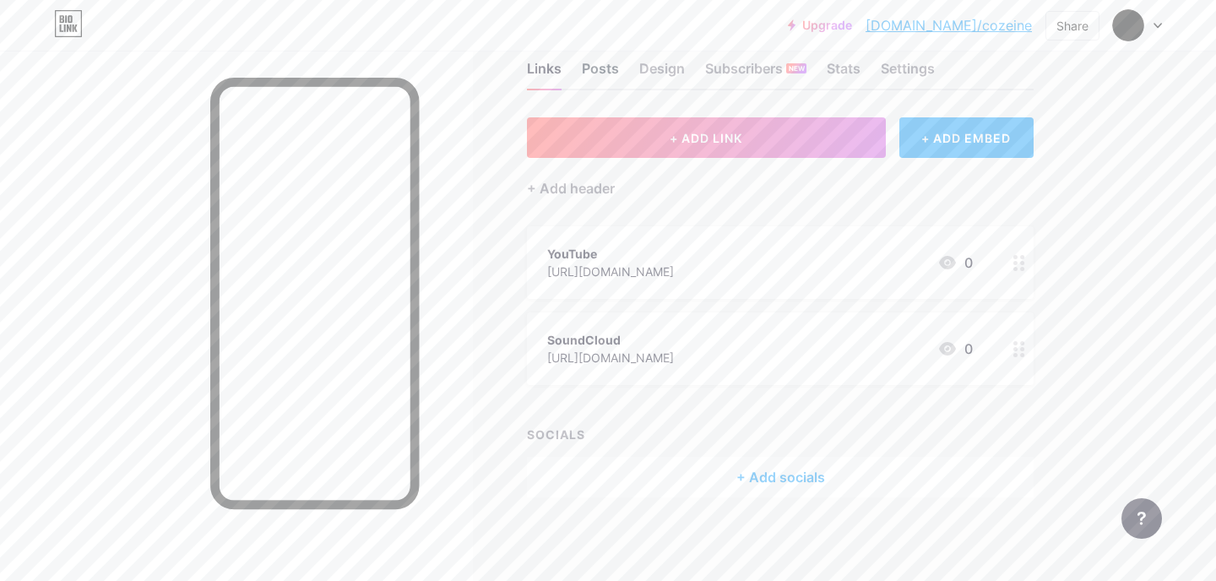
click at [602, 86] on div "Posts" at bounding box center [600, 73] width 37 height 30
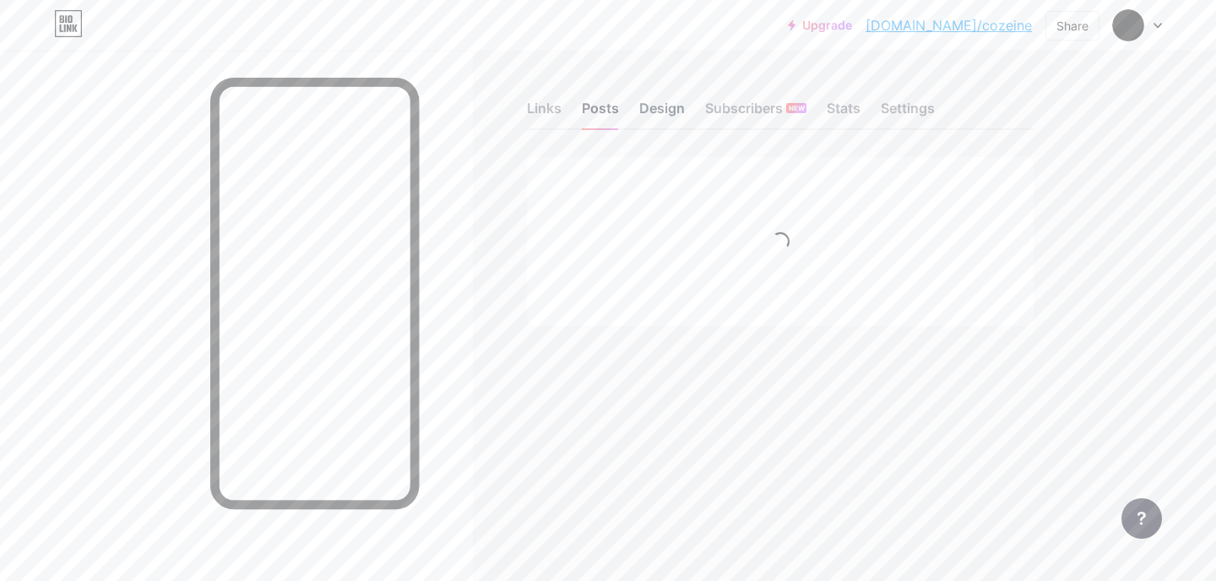
click at [669, 111] on div "Design" at bounding box center [662, 113] width 46 height 30
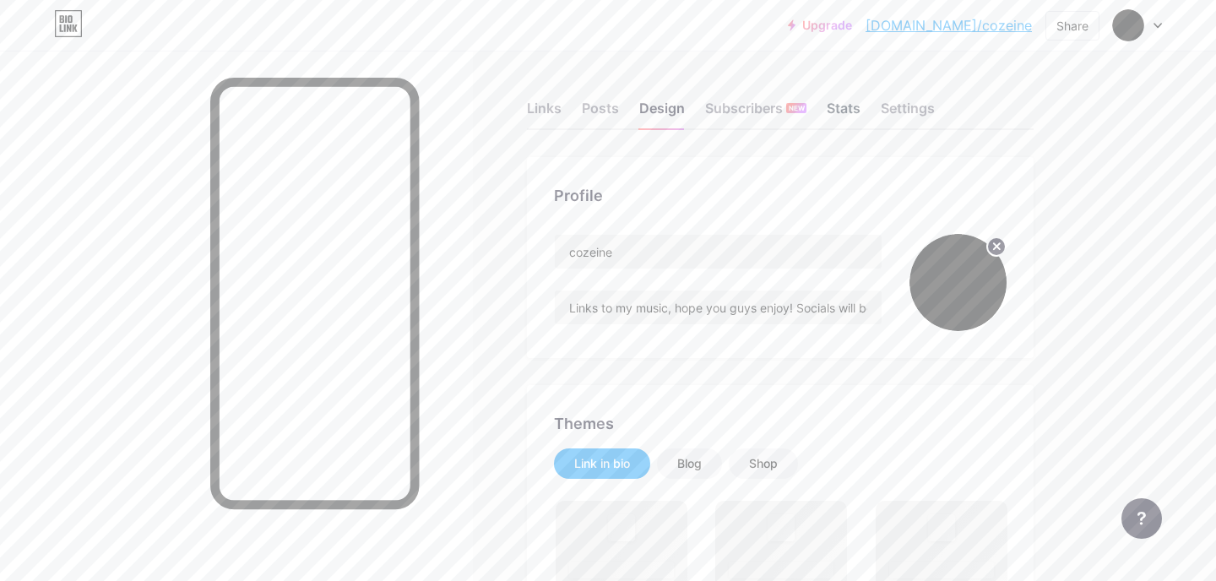
click at [851, 109] on div "Stats" at bounding box center [844, 113] width 34 height 30
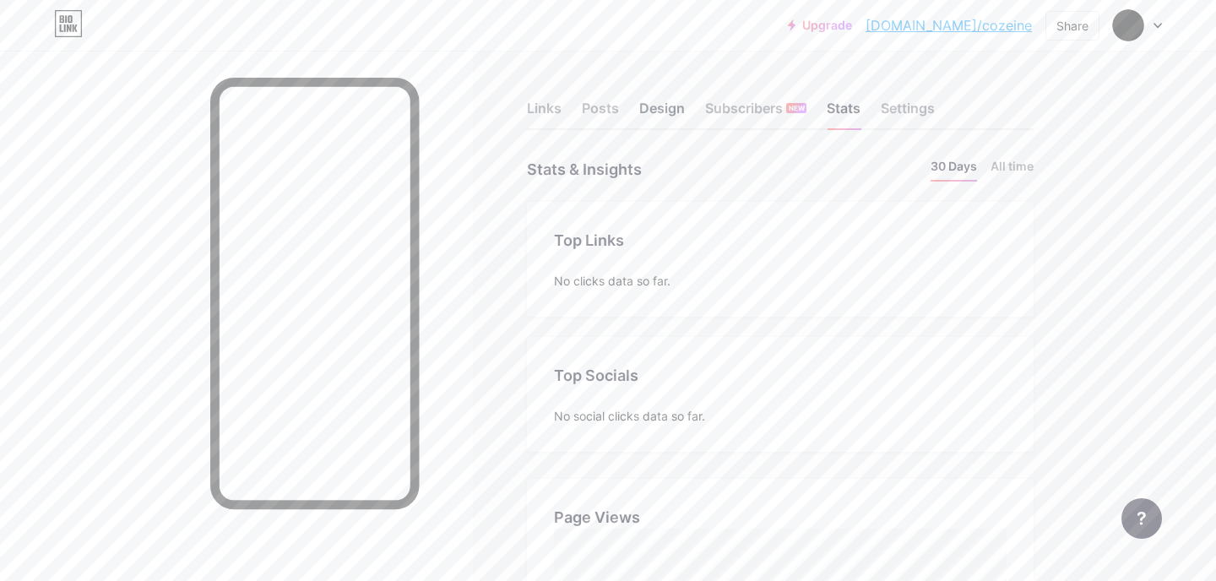
click at [649, 98] on div "Design" at bounding box center [662, 113] width 46 height 30
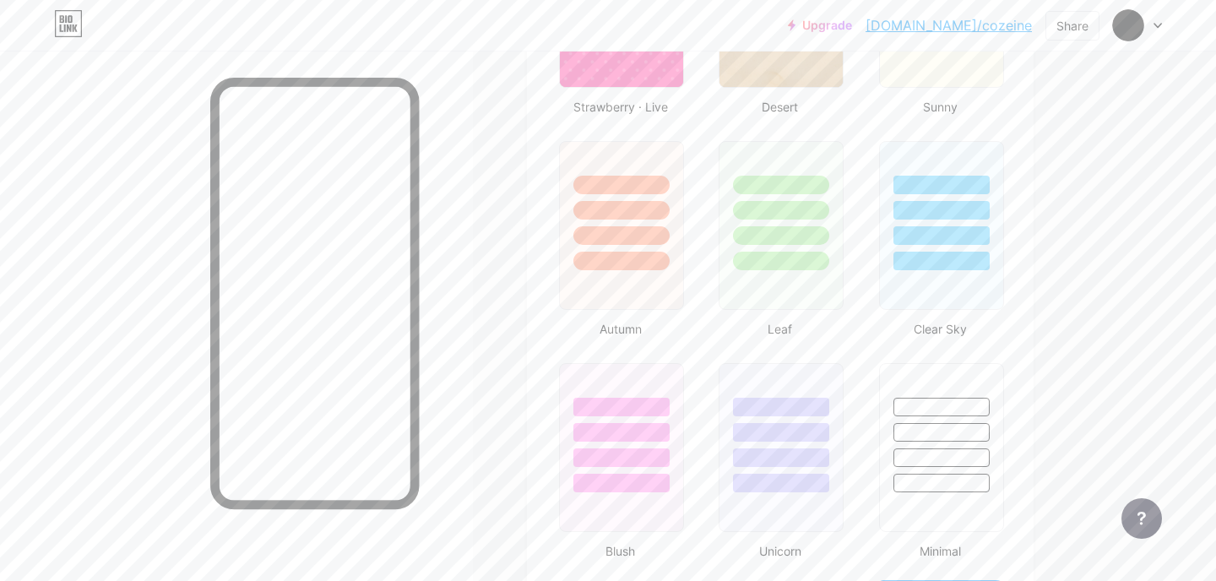
scroll to position [3369, 0]
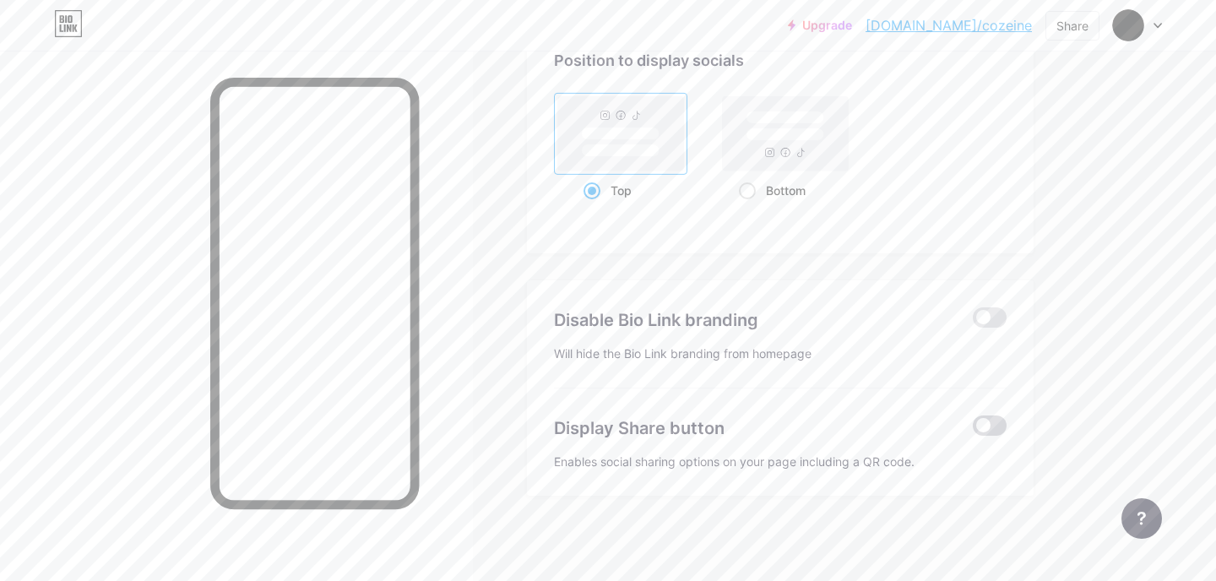
type input "#000000"
type input "#ffffff"
click at [990, 427] on span at bounding box center [990, 426] width 34 height 20
click at [973, 430] on input "checkbox" at bounding box center [973, 430] width 0 height 0
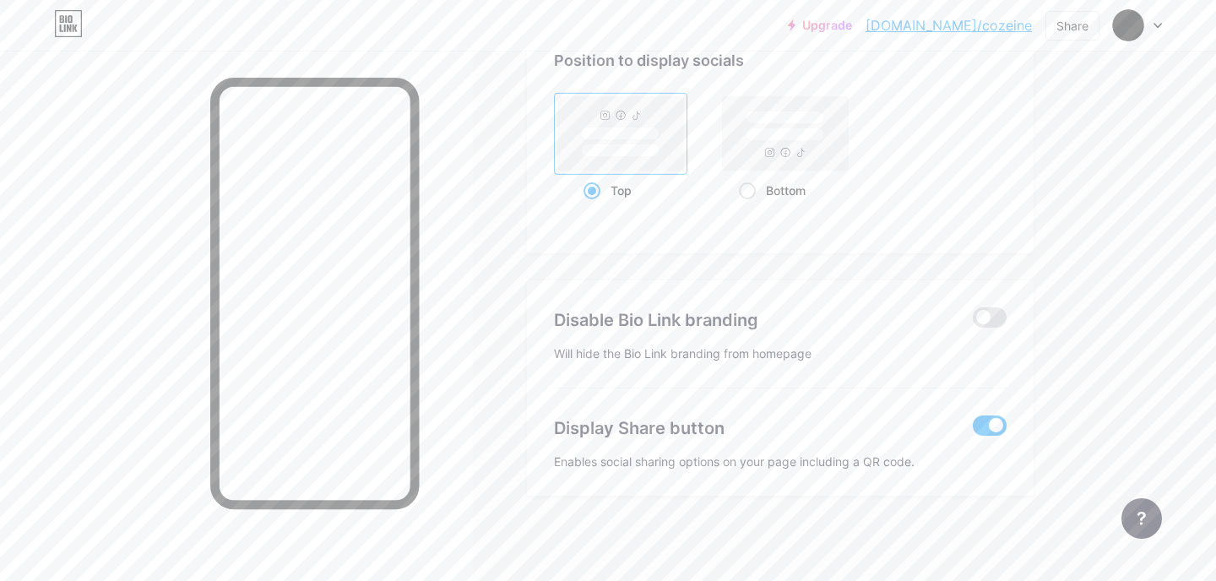
type input "#000000"
type input "#ffffff"
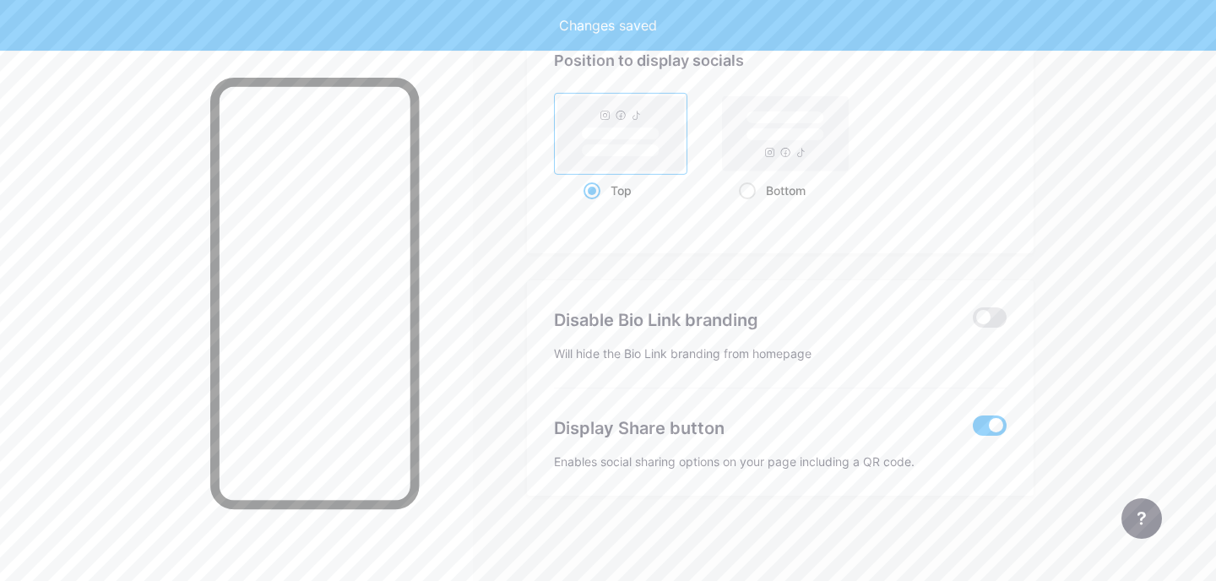
click at [990, 427] on span at bounding box center [990, 426] width 34 height 20
click at [973, 430] on input "checkbox" at bounding box center [973, 430] width 0 height 0
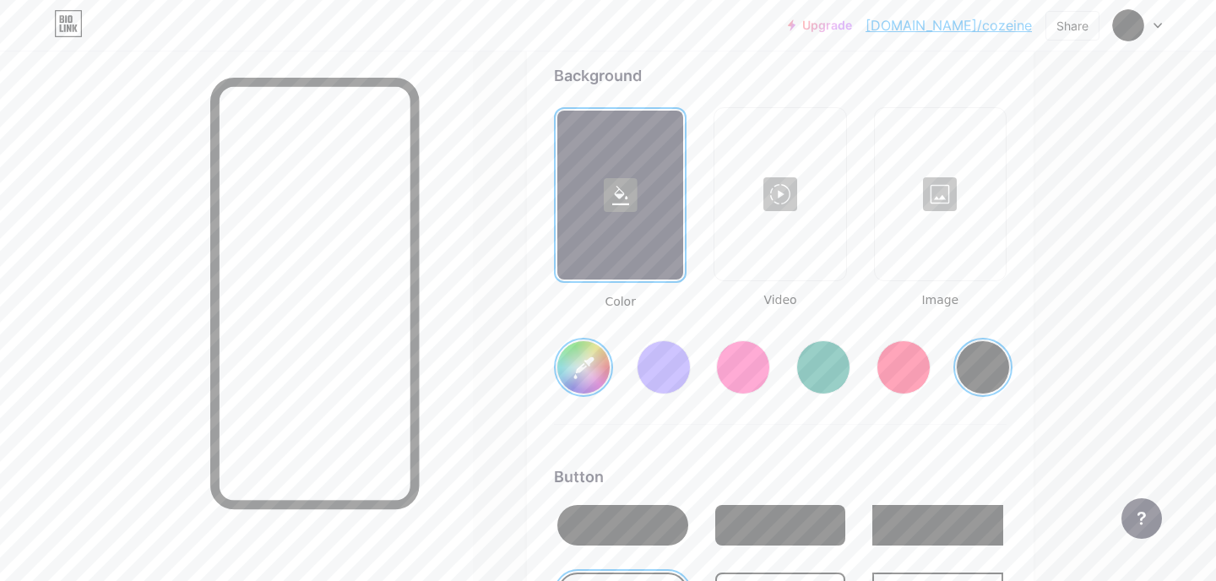
scroll to position [0, 0]
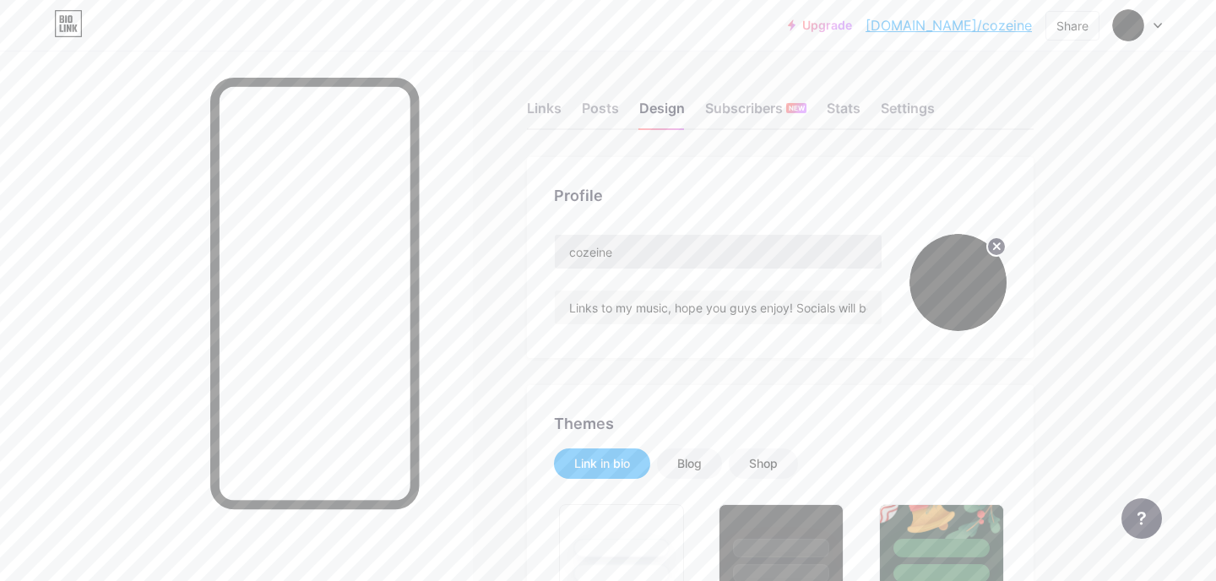
type input "#000000"
type input "#ffffff"
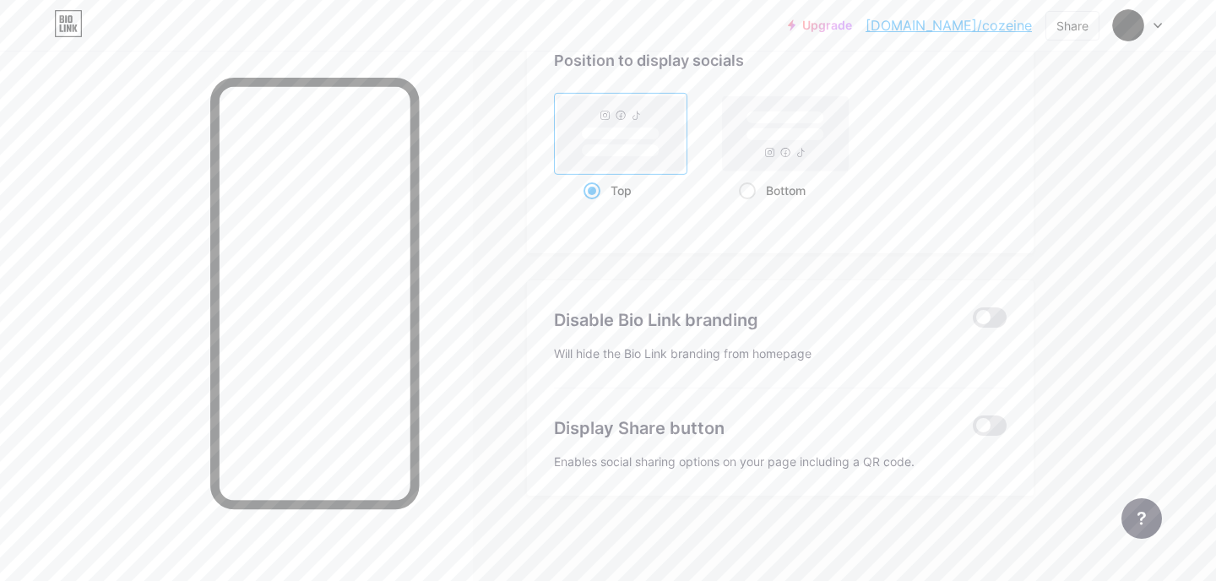
scroll to position [3343, 0]
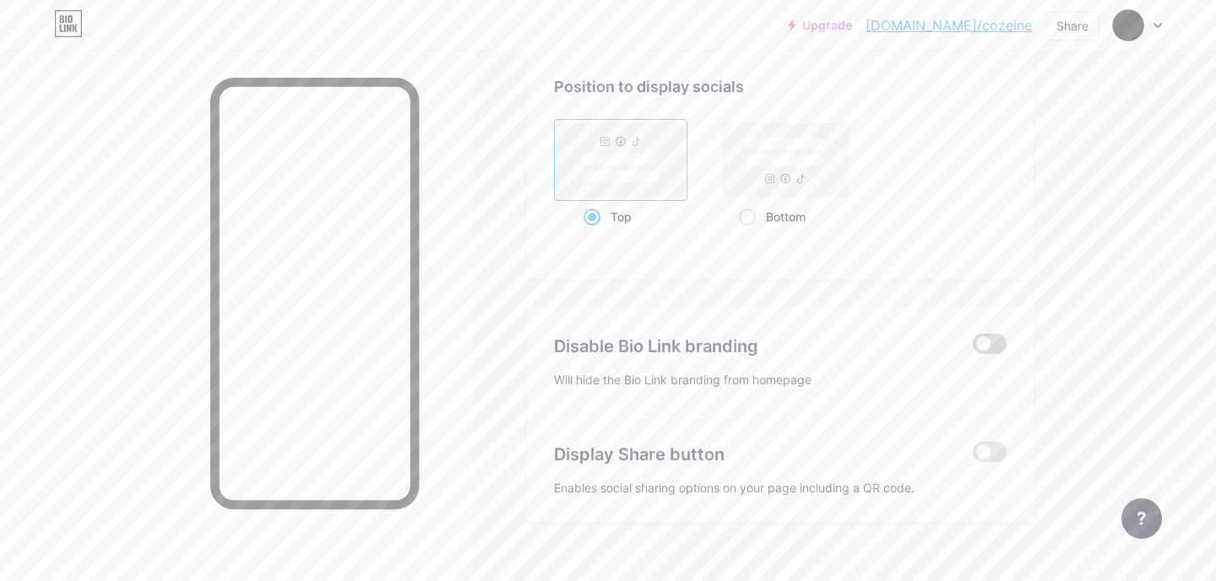
click at [983, 340] on span at bounding box center [990, 344] width 34 height 20
click at [973, 348] on input "checkbox" at bounding box center [973, 348] width 0 height 0
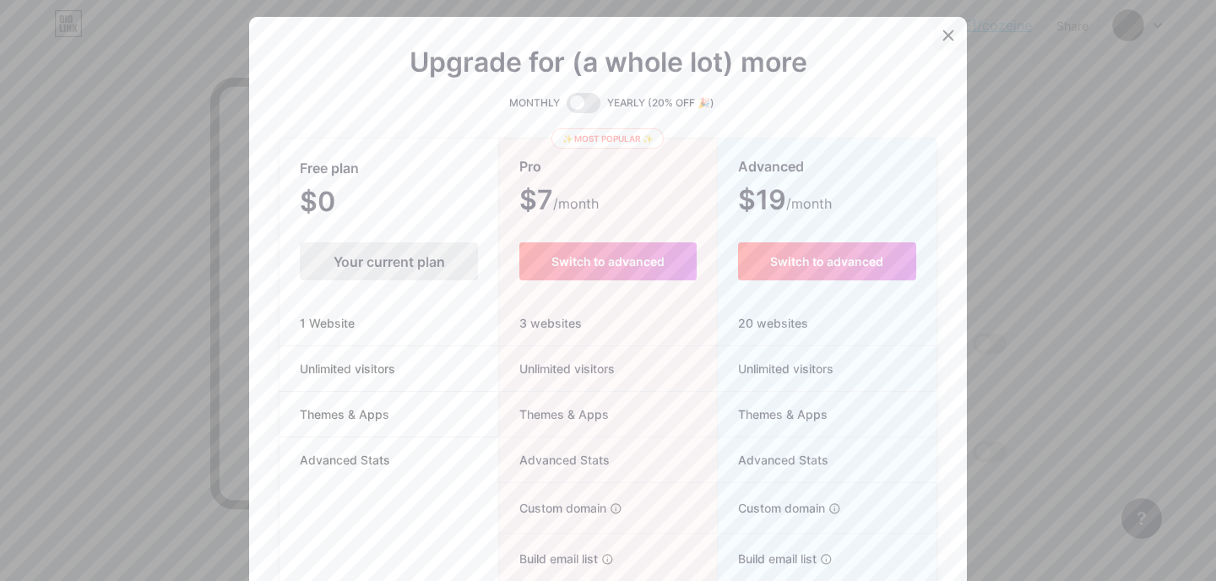
click at [948, 33] on icon at bounding box center [949, 36] width 14 height 14
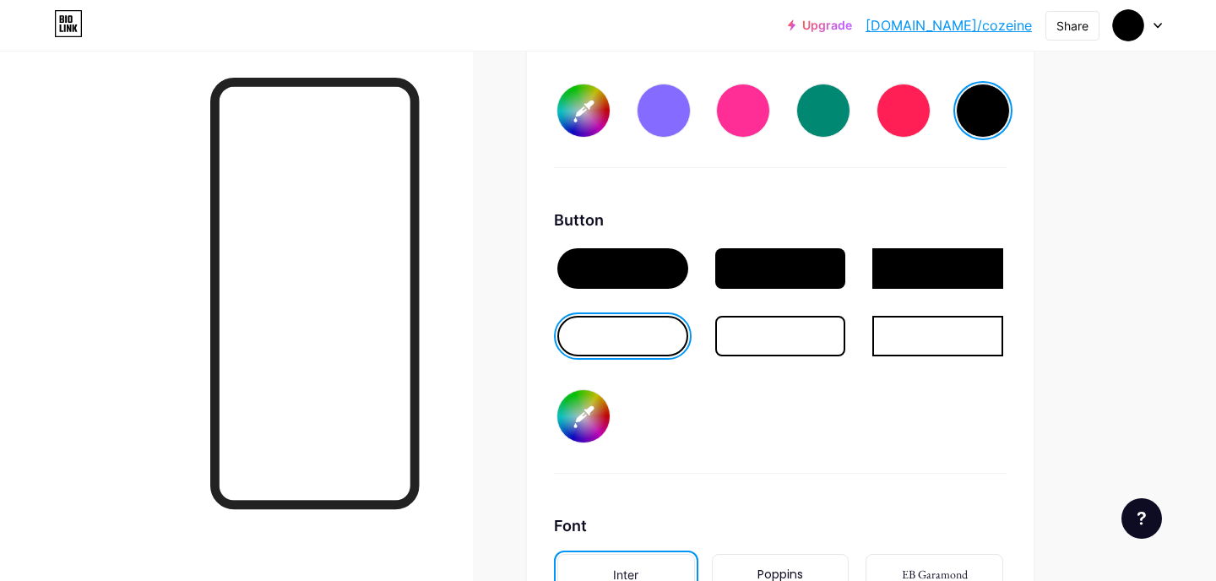
type input "#000000"
type input "#ffffff"
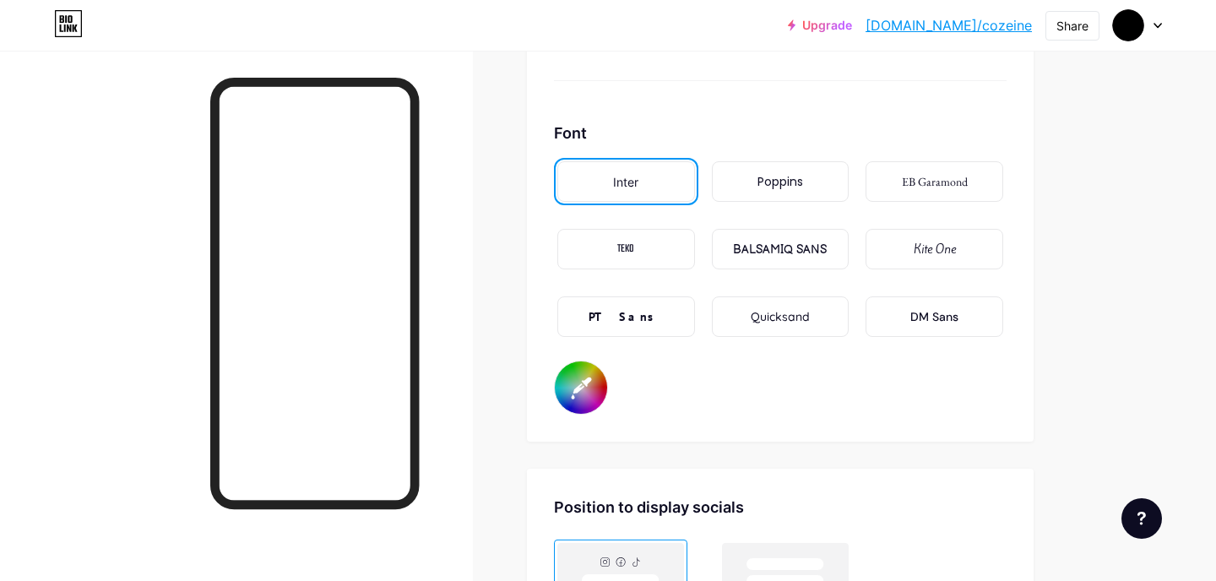
scroll to position [3369, 0]
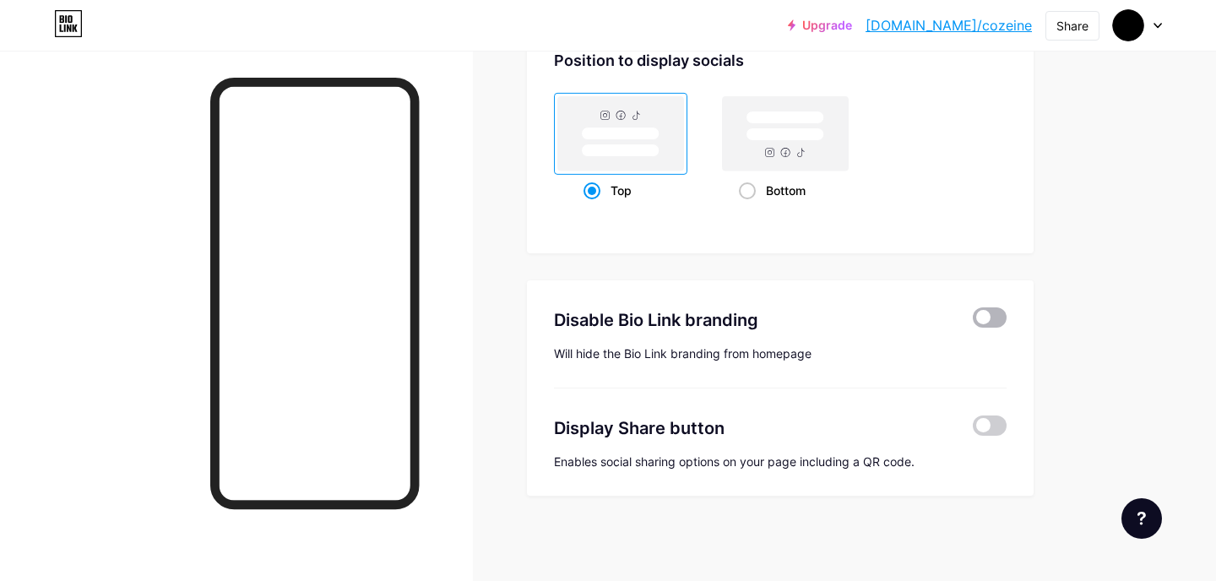
click at [984, 319] on span at bounding box center [990, 317] width 34 height 20
click at [973, 322] on input "checkbox" at bounding box center [973, 322] width 0 height 0
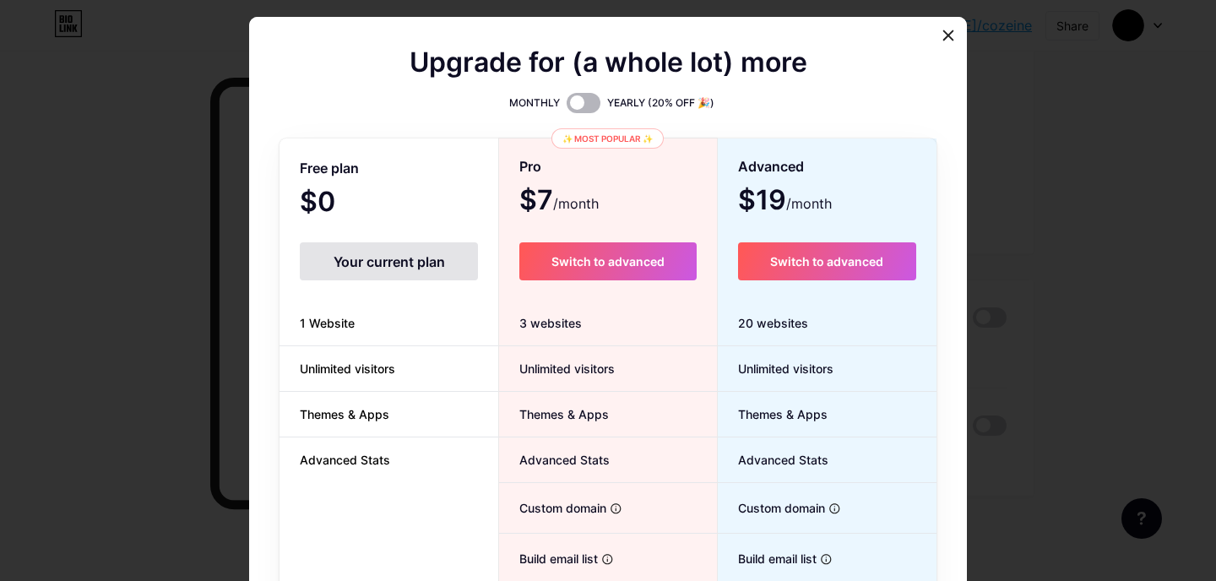
click at [592, 105] on span at bounding box center [584, 103] width 34 height 20
click at [567, 107] on input "checkbox" at bounding box center [567, 107] width 0 height 0
click at [585, 104] on span at bounding box center [584, 103] width 34 height 20
click at [567, 107] on input "checkbox" at bounding box center [567, 107] width 0 height 0
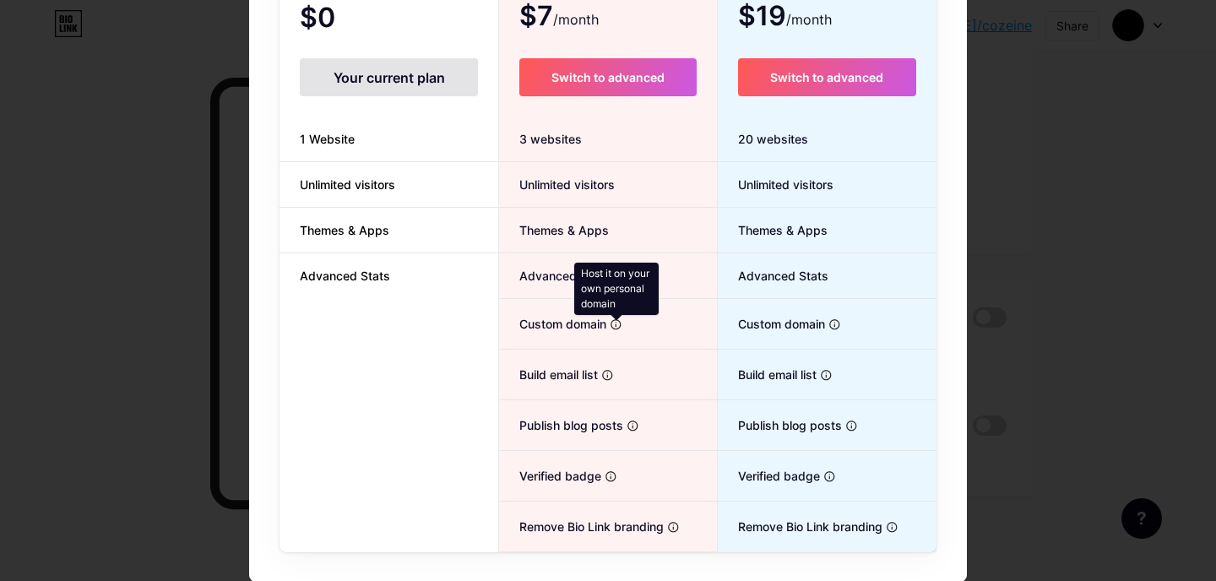
scroll to position [0, 0]
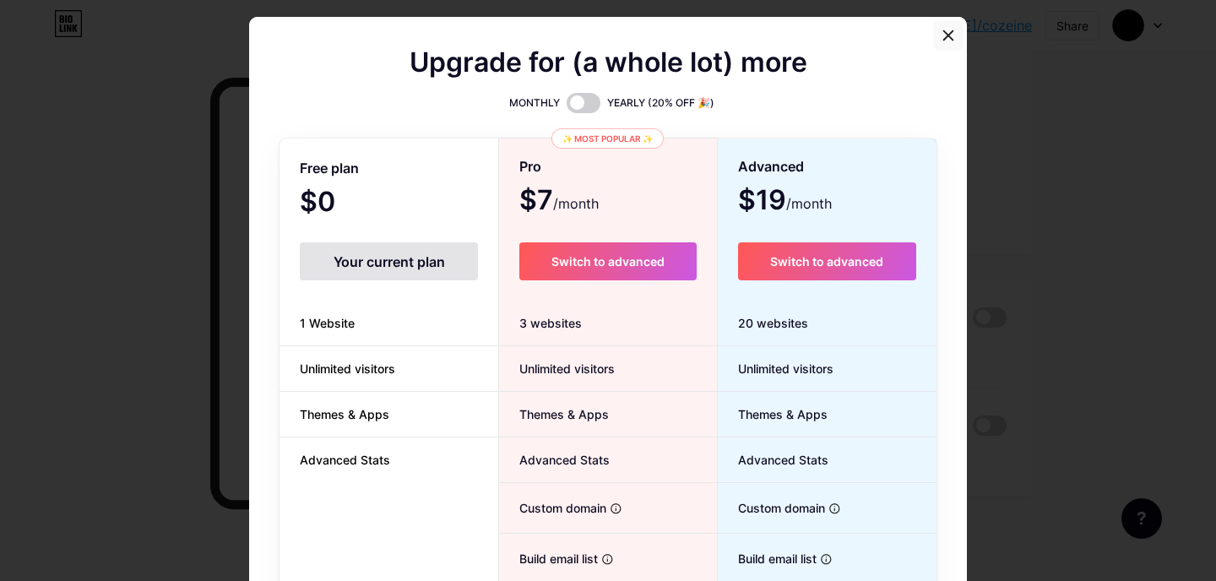
click at [950, 32] on icon at bounding box center [949, 36] width 14 height 14
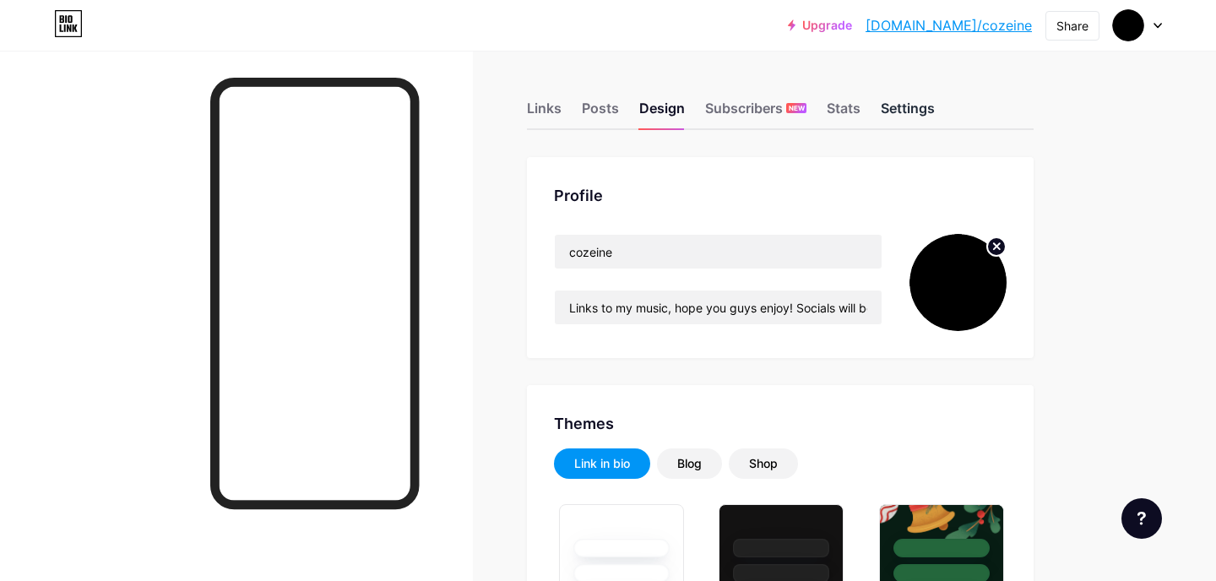
click at [915, 108] on div "Settings" at bounding box center [908, 113] width 54 height 30
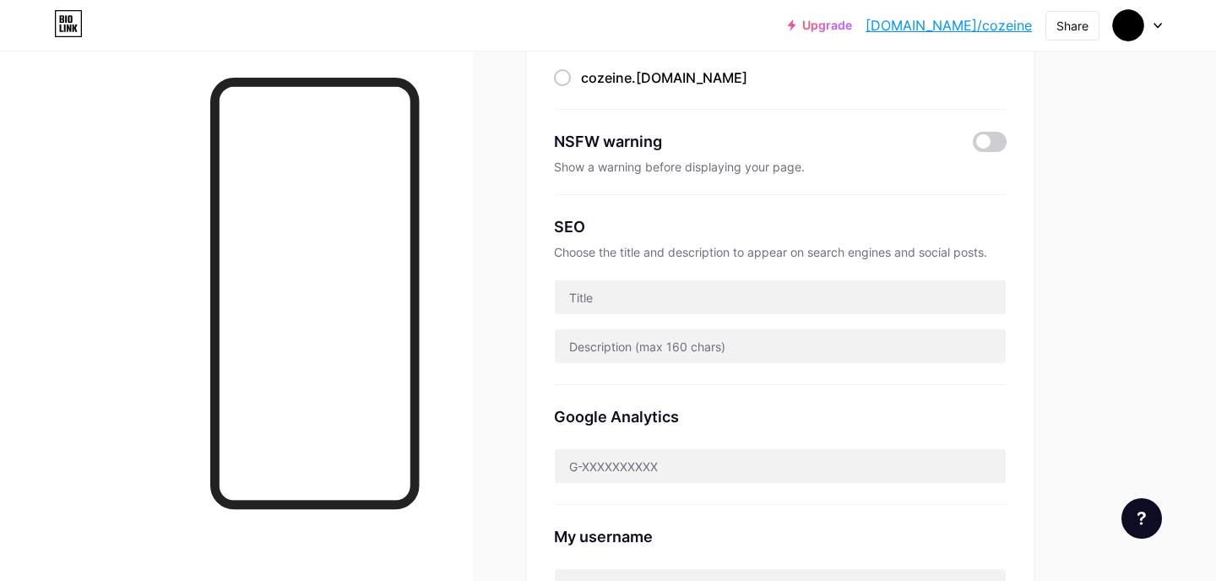
scroll to position [229, 0]
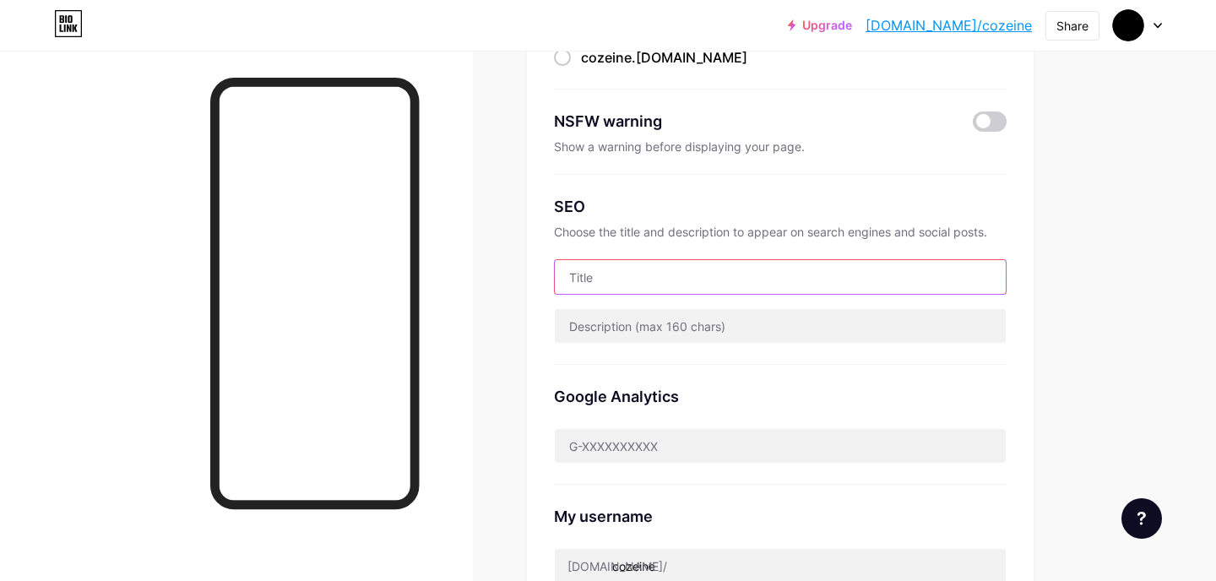
click at [671, 280] on input "text" at bounding box center [780, 277] width 451 height 34
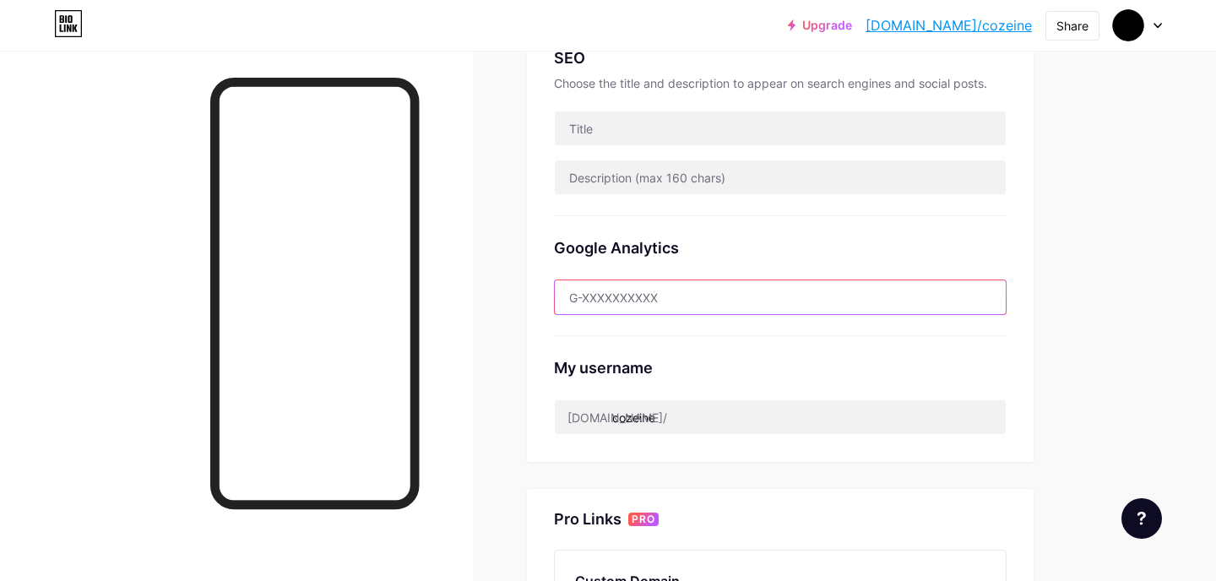
click at [669, 281] on input "text" at bounding box center [780, 297] width 451 height 34
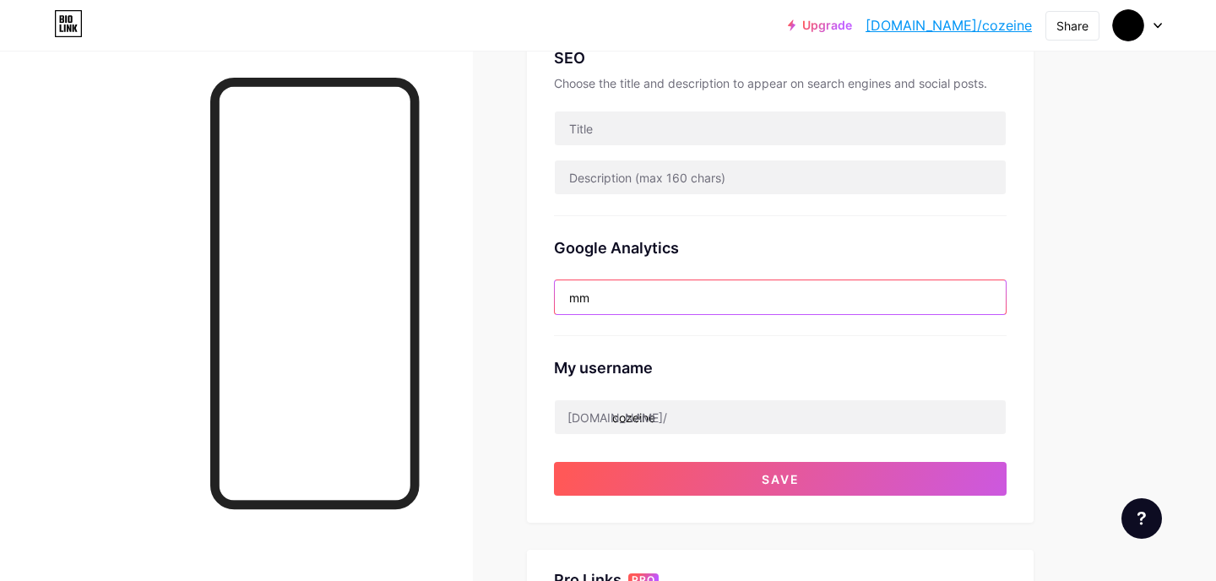
type input "m"
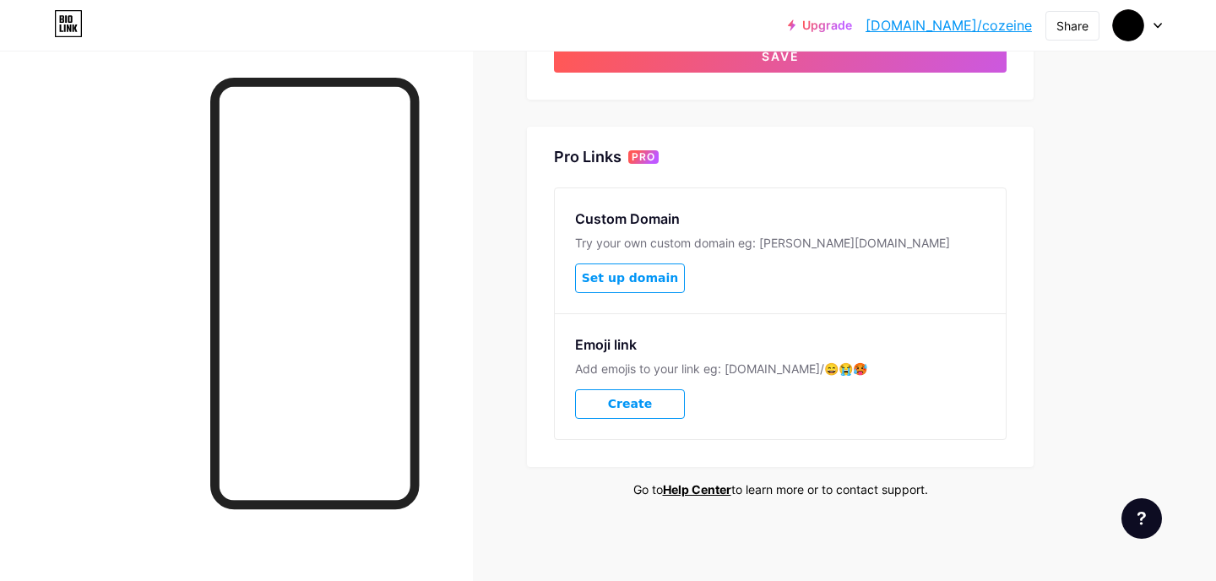
scroll to position [0, 0]
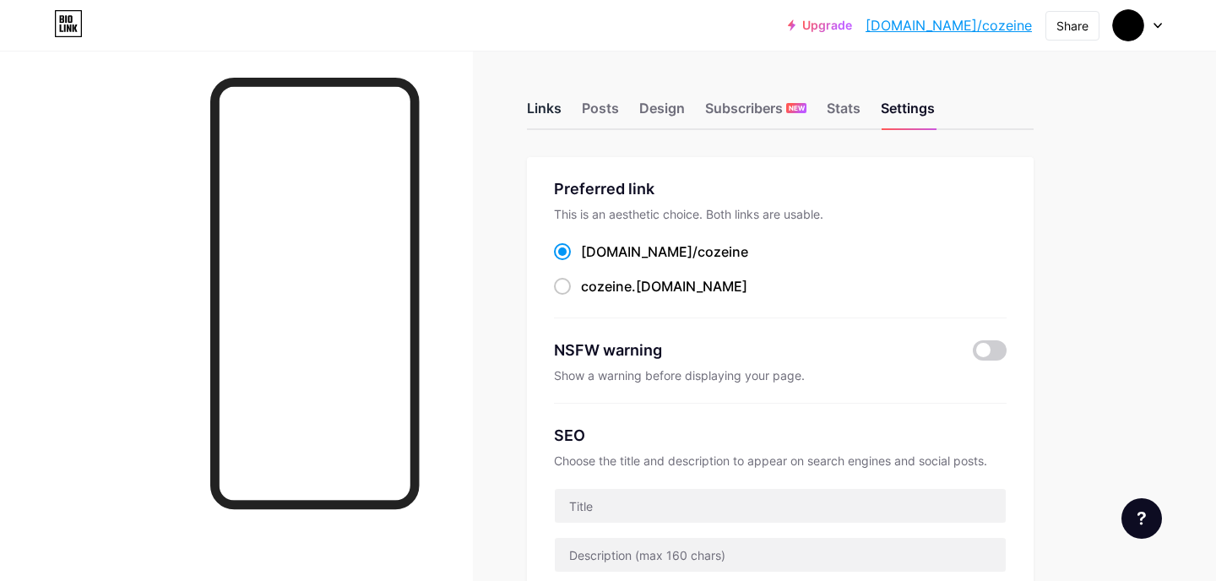
click at [551, 118] on div "Links" at bounding box center [544, 113] width 35 height 30
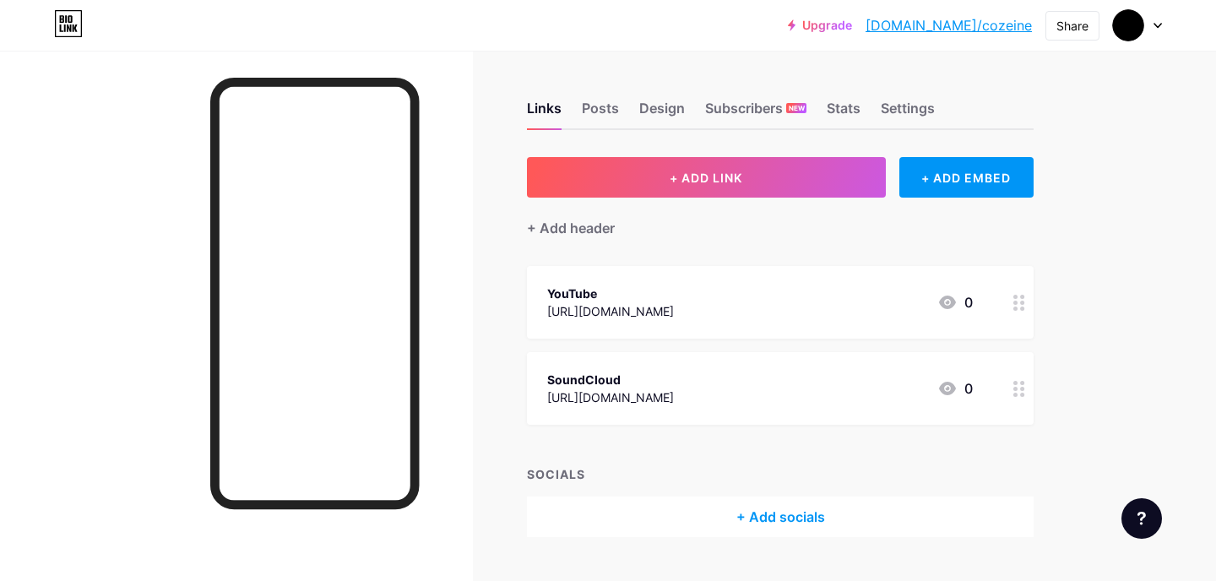
click at [852, 24] on link "Upgrade" at bounding box center [820, 26] width 64 height 14
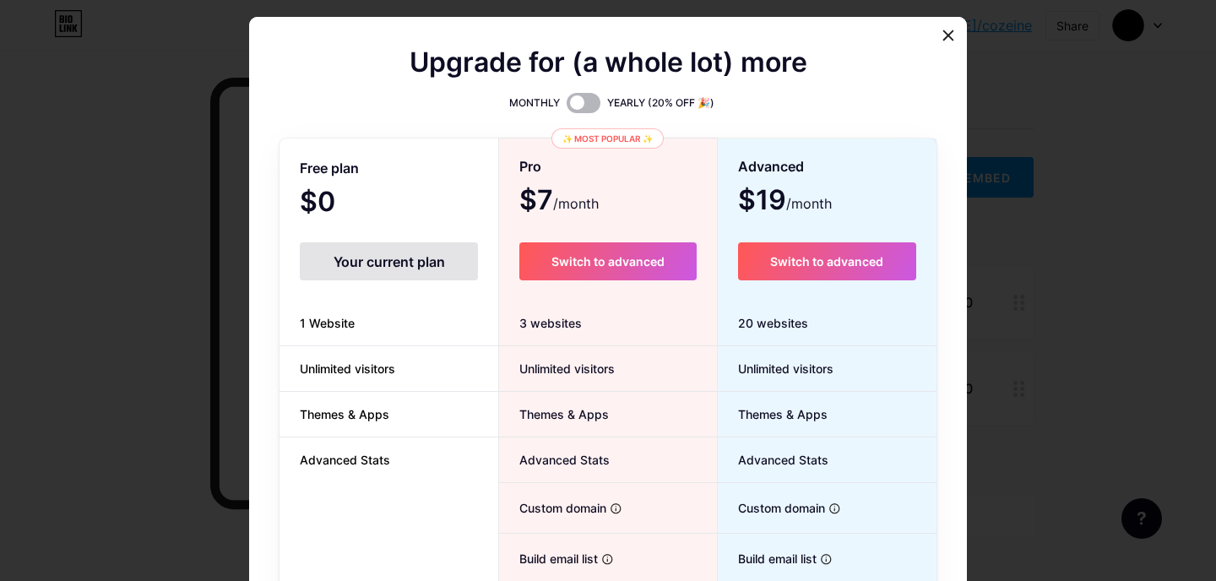
click at [589, 100] on span at bounding box center [584, 103] width 34 height 20
click at [567, 107] on input "checkbox" at bounding box center [567, 107] width 0 height 0
click at [590, 108] on span at bounding box center [584, 103] width 34 height 20
click at [567, 107] on input "checkbox" at bounding box center [567, 107] width 0 height 0
click at [579, 106] on span at bounding box center [584, 103] width 34 height 20
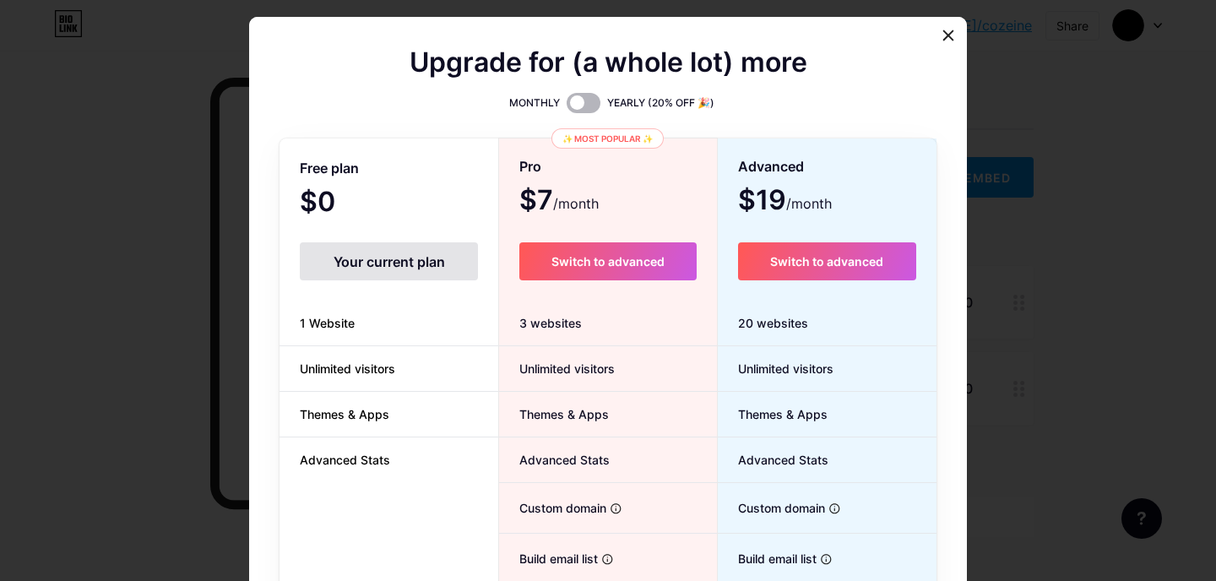
click at [567, 107] on input "checkbox" at bounding box center [567, 107] width 0 height 0
click at [581, 106] on span at bounding box center [584, 103] width 34 height 20
click at [567, 107] on input "checkbox" at bounding box center [567, 107] width 0 height 0
click at [581, 106] on span at bounding box center [584, 103] width 34 height 20
click at [567, 107] on input "checkbox" at bounding box center [567, 107] width 0 height 0
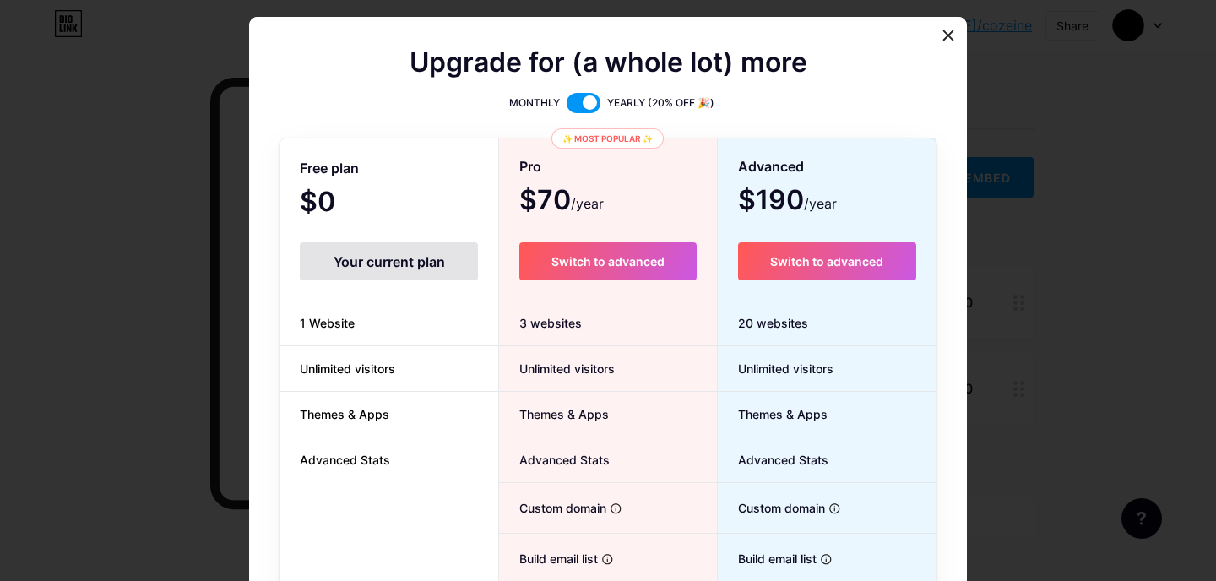
click at [581, 104] on span at bounding box center [584, 103] width 34 height 20
click at [567, 107] on input "checkbox" at bounding box center [567, 107] width 0 height 0
click at [942, 43] on div at bounding box center [948, 35] width 30 height 30
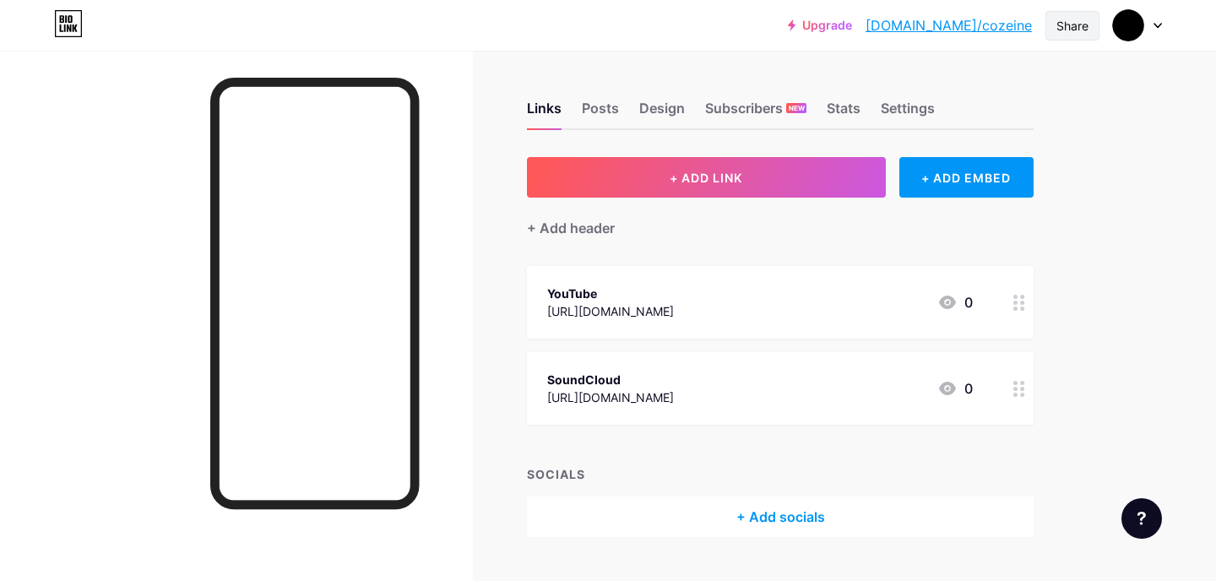
click at [1084, 30] on div "Share" at bounding box center [1073, 26] width 32 height 18
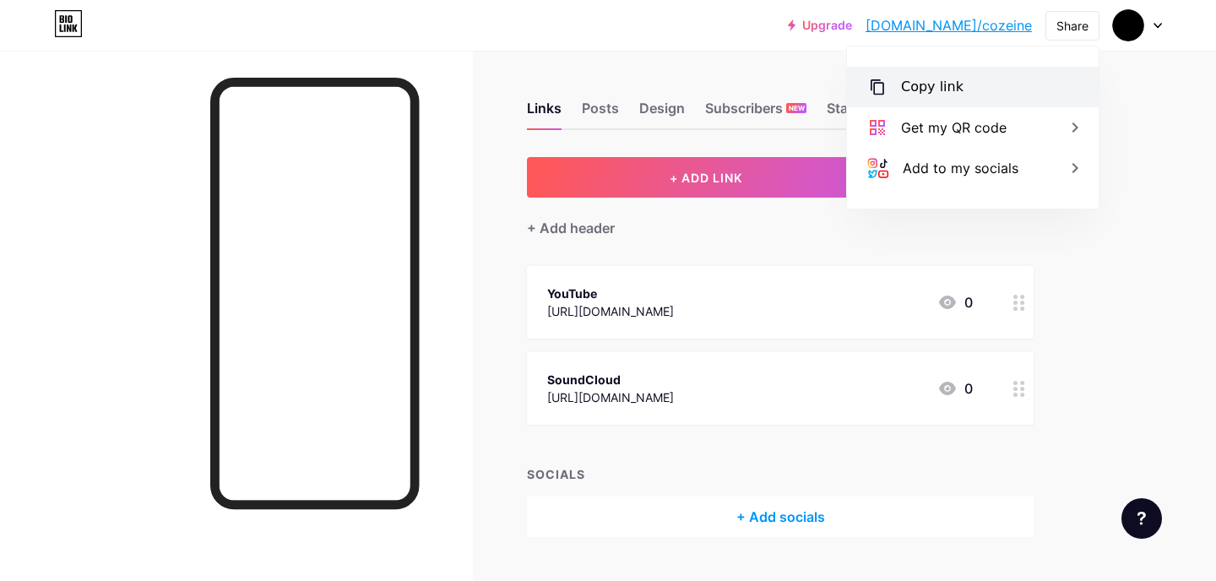
click at [951, 83] on div "Copy link" at bounding box center [932, 87] width 63 height 20
click at [954, 78] on div "Copy link" at bounding box center [932, 87] width 63 height 20
